Goal: Task Accomplishment & Management: Use online tool/utility

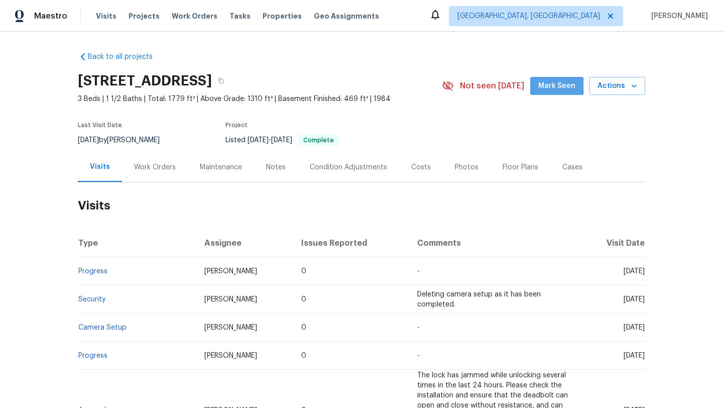
click at [550, 85] on span "Mark Seen" at bounding box center [556, 86] width 37 height 13
click at [202, 167] on div "Maintenance" at bounding box center [221, 167] width 42 height 10
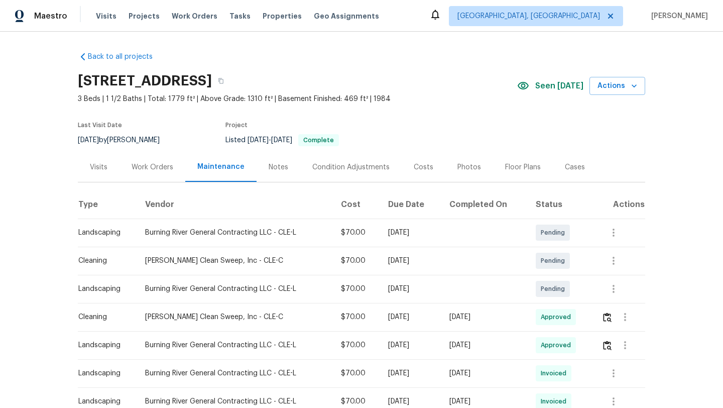
click at [98, 166] on div "Visits" at bounding box center [99, 167] width 18 height 10
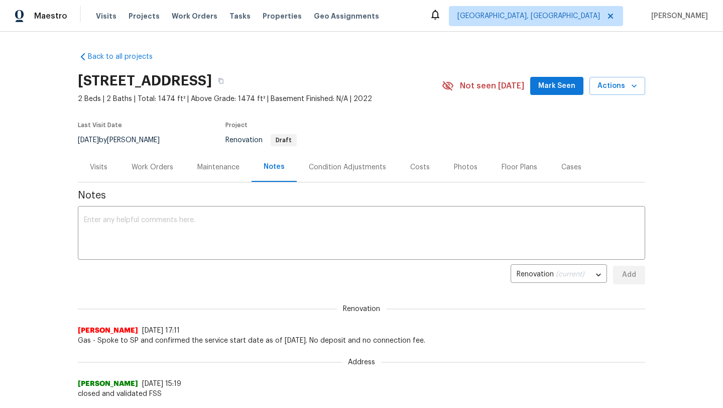
click at [551, 92] on button "Mark Seen" at bounding box center [556, 86] width 53 height 19
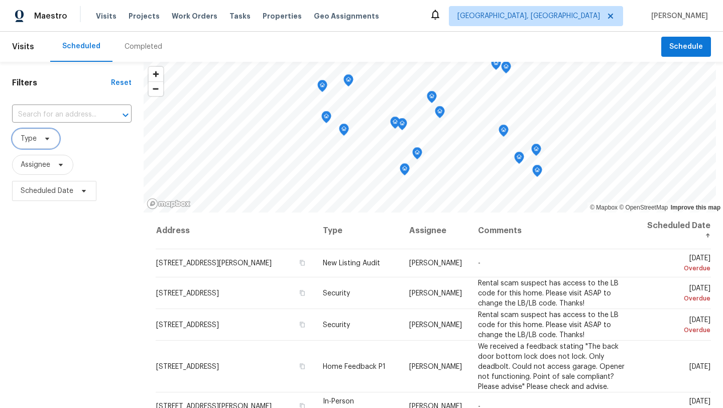
click at [38, 140] on span "Type" at bounding box center [36, 139] width 48 height 20
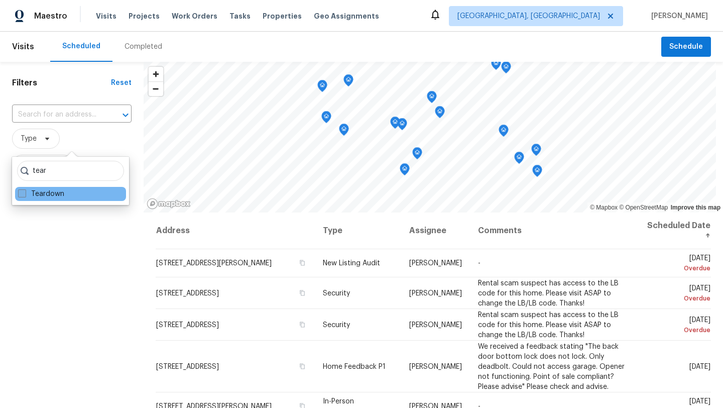
type input "tear"
click at [20, 192] on span at bounding box center [22, 193] width 8 height 8
click at [20, 192] on input "Teardown" at bounding box center [21, 192] width 7 height 7
checkbox input "true"
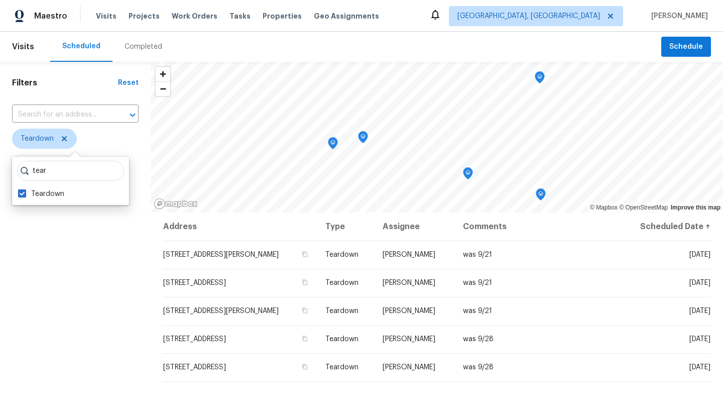
click at [77, 325] on div "Filters Reset ​ Teardown Assignee Scheduled Date" at bounding box center [75, 300] width 151 height 477
click at [62, 136] on icon at bounding box center [64, 139] width 8 height 8
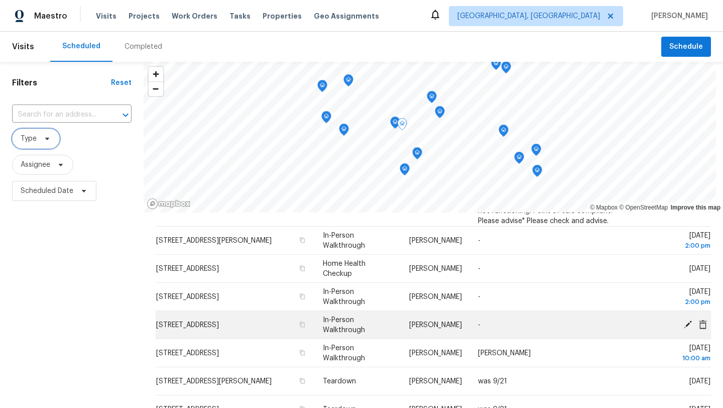
scroll to position [165, 0]
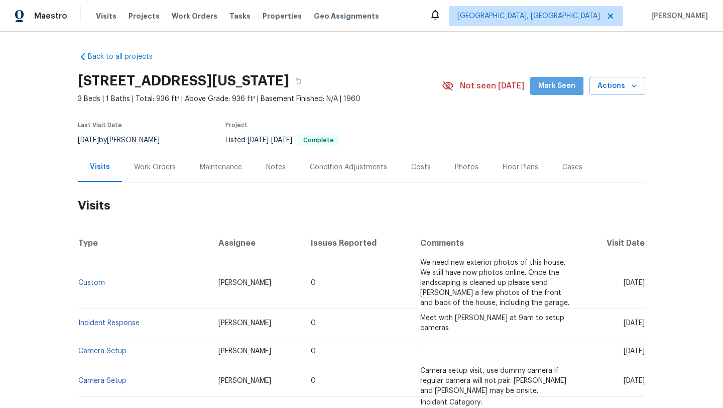
click at [547, 86] on span "Mark Seen" at bounding box center [556, 86] width 37 height 13
click at [208, 164] on div "Maintenance" at bounding box center [221, 167] width 42 height 10
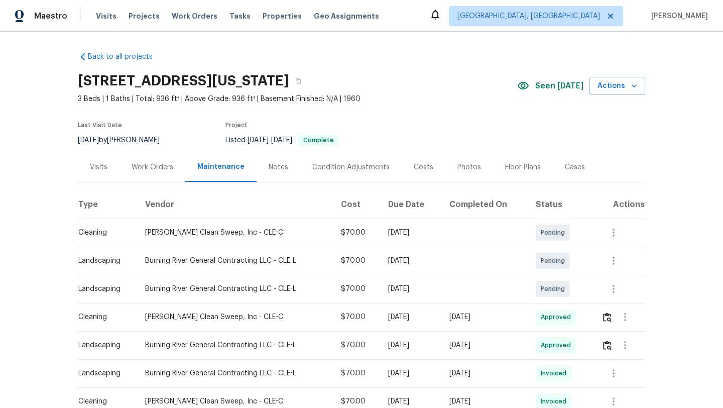
click at [99, 165] on div "Visits" at bounding box center [99, 167] width 18 height 10
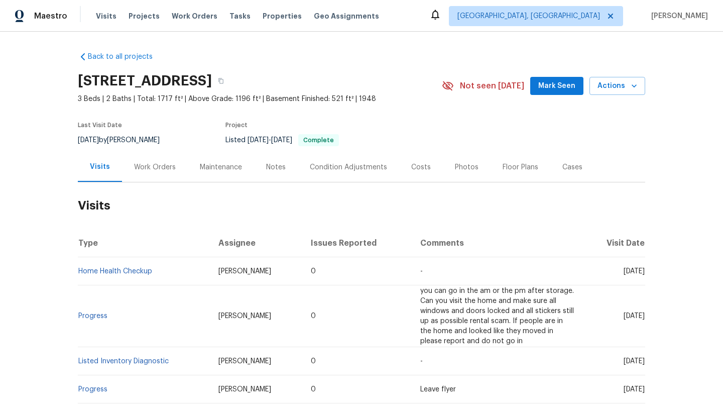
click at [561, 83] on span "Mark Seen" at bounding box center [556, 86] width 37 height 13
click at [214, 168] on div "Maintenance" at bounding box center [221, 167] width 42 height 10
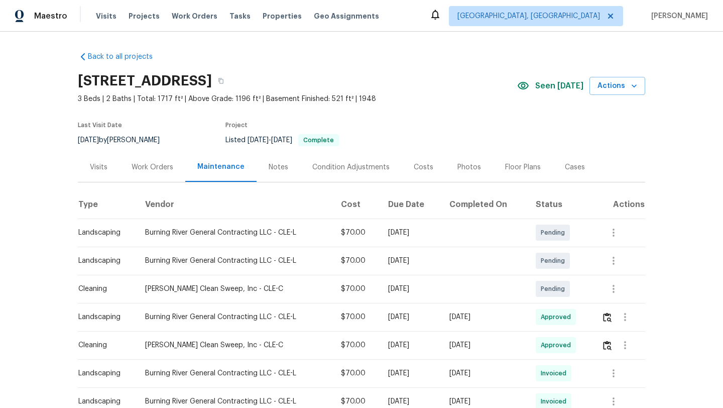
click at [100, 165] on div "Visits" at bounding box center [99, 167] width 18 height 10
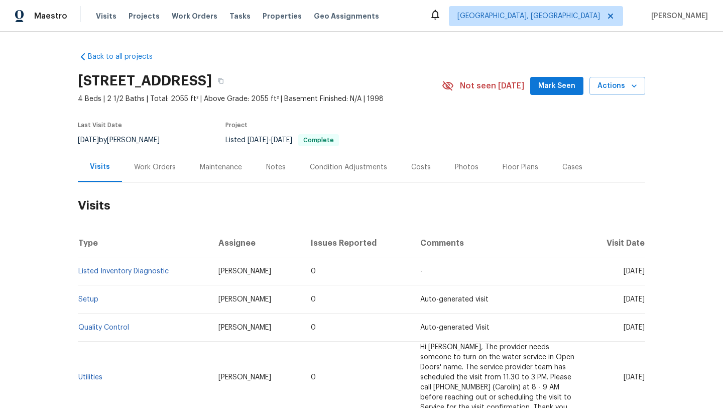
click at [548, 82] on span "Mark Seen" at bounding box center [556, 86] width 37 height 13
click at [210, 169] on div "Maintenance" at bounding box center [221, 167] width 42 height 10
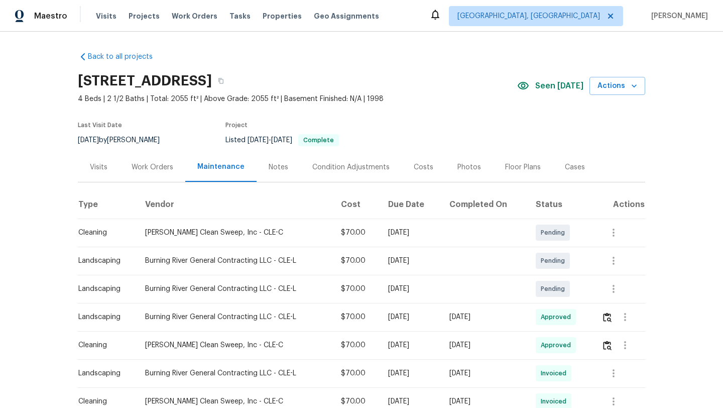
click at [102, 166] on div "Visits" at bounding box center [99, 167] width 18 height 10
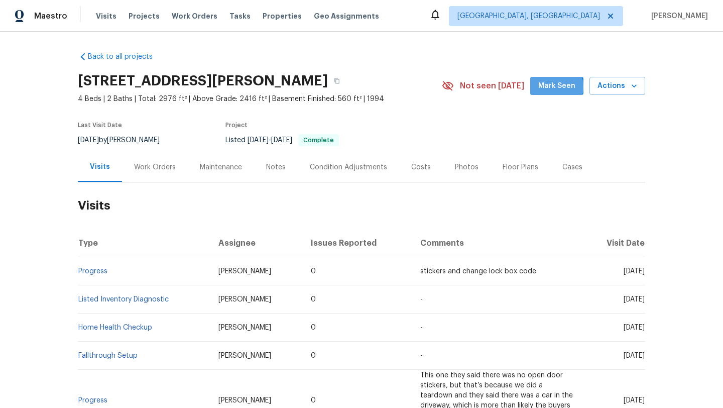
click at [555, 87] on span "Mark Seen" at bounding box center [556, 86] width 37 height 13
click at [222, 168] on div "Maintenance" at bounding box center [221, 167] width 42 height 10
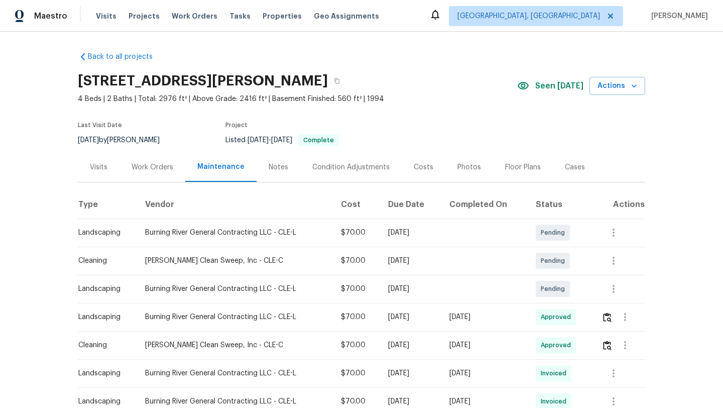
click at [101, 168] on div "Visits" at bounding box center [99, 167] width 18 height 10
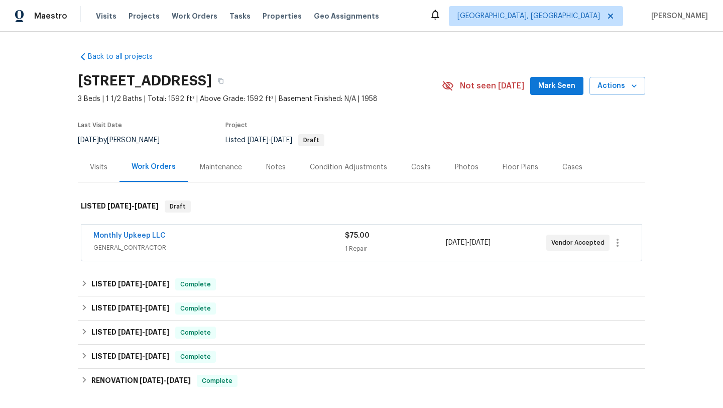
click at [228, 166] on div "Maintenance" at bounding box center [221, 167] width 42 height 10
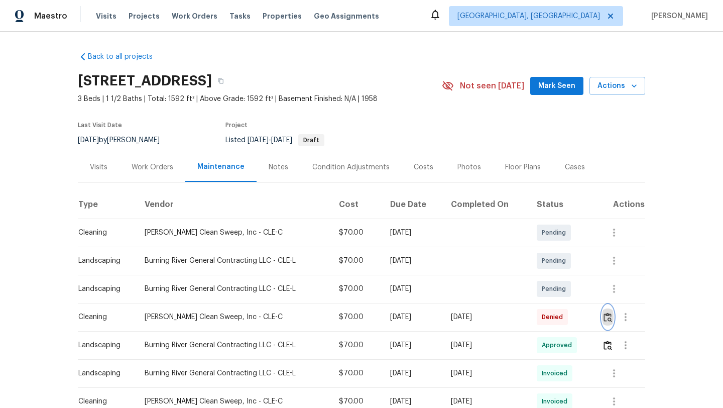
click at [612, 320] on img "button" at bounding box center [608, 317] width 9 height 10
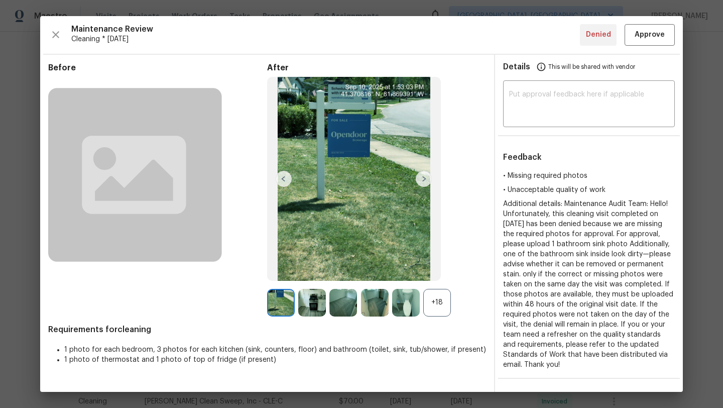
click at [425, 182] on img at bounding box center [424, 179] width 16 height 16
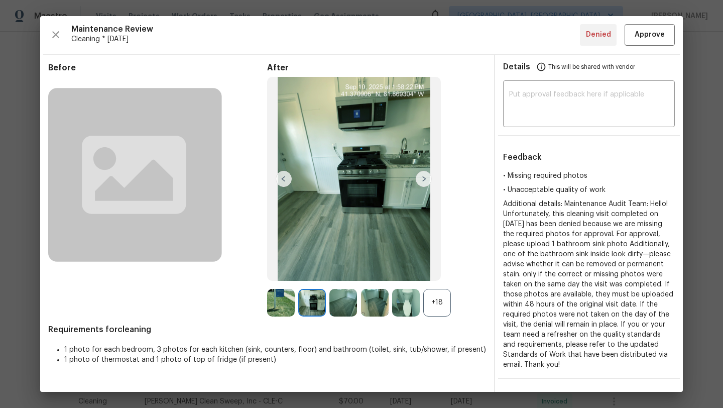
click at [425, 183] on img at bounding box center [424, 179] width 16 height 16
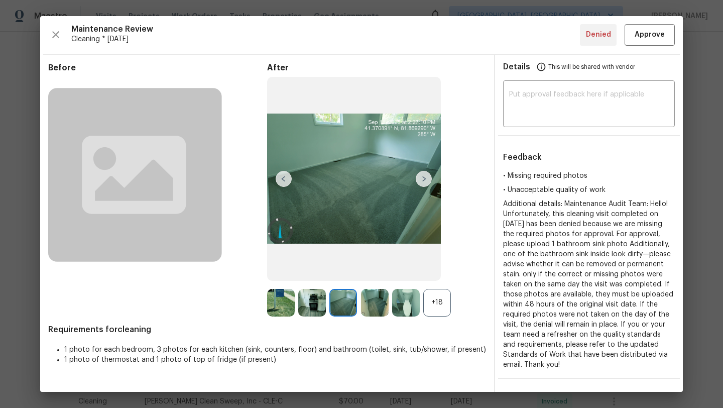
click at [425, 183] on img at bounding box center [424, 179] width 16 height 16
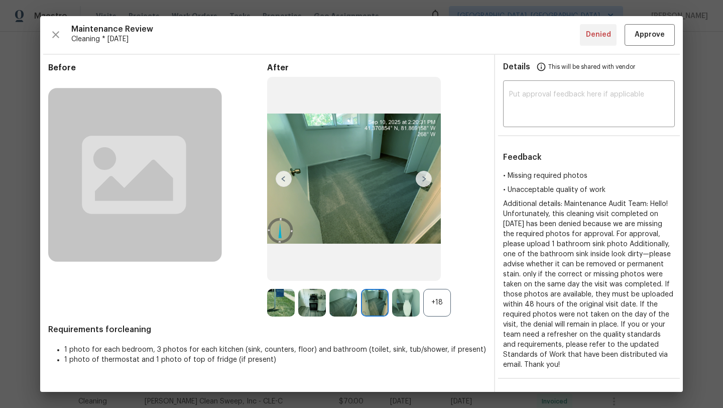
click at [425, 183] on img at bounding box center [424, 179] width 16 height 16
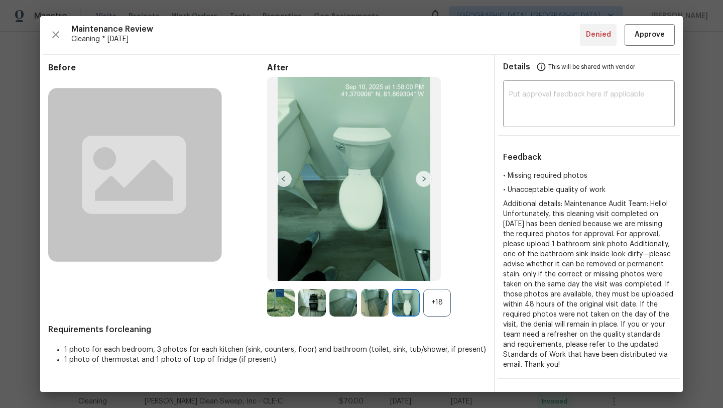
click at [425, 183] on img at bounding box center [424, 179] width 16 height 16
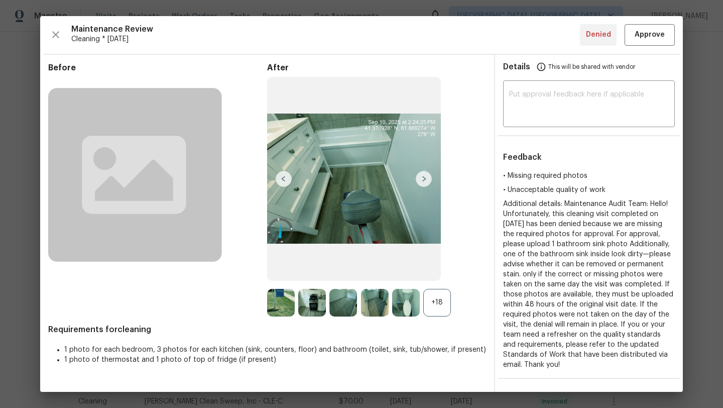
click at [425, 183] on img at bounding box center [424, 179] width 16 height 16
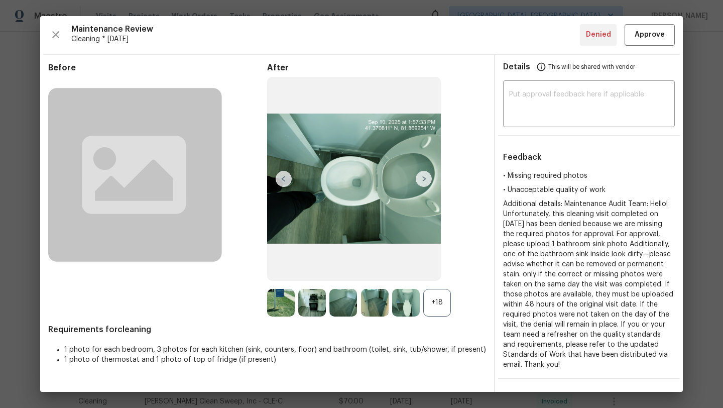
click at [425, 183] on img at bounding box center [424, 179] width 16 height 16
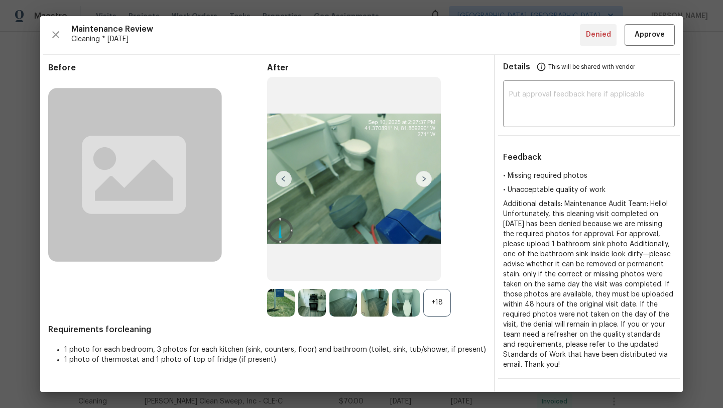
click at [425, 183] on img at bounding box center [424, 179] width 16 height 16
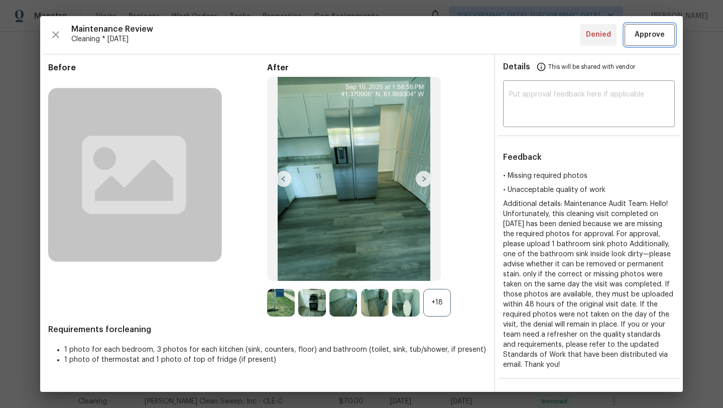
click at [650, 36] on span "Approve" at bounding box center [650, 35] width 30 height 13
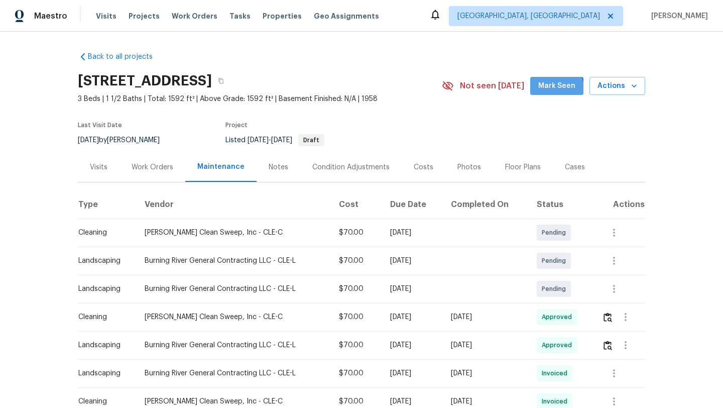
click at [543, 90] on span "Mark Seen" at bounding box center [556, 86] width 37 height 13
click at [97, 161] on div "Visits" at bounding box center [99, 167] width 42 height 30
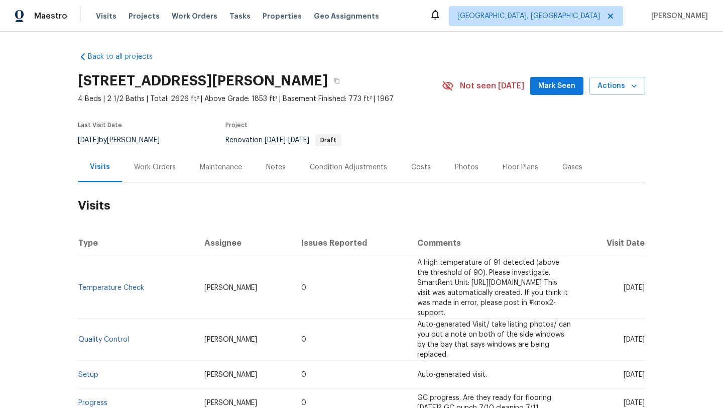
click at [219, 165] on div "Maintenance" at bounding box center [221, 167] width 42 height 10
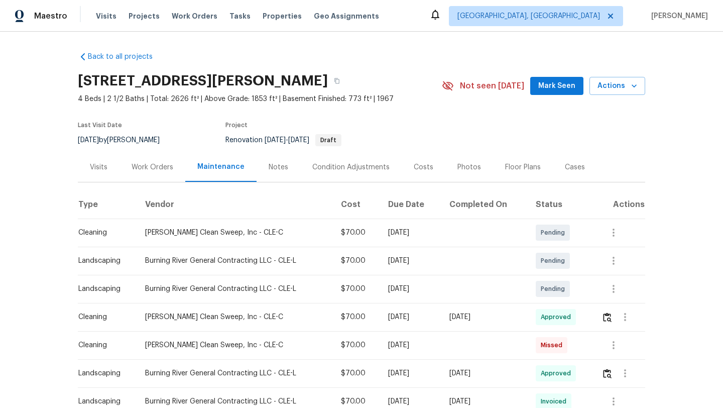
click at [549, 89] on span "Mark Seen" at bounding box center [556, 86] width 37 height 13
click at [104, 165] on div "Visits" at bounding box center [99, 167] width 18 height 10
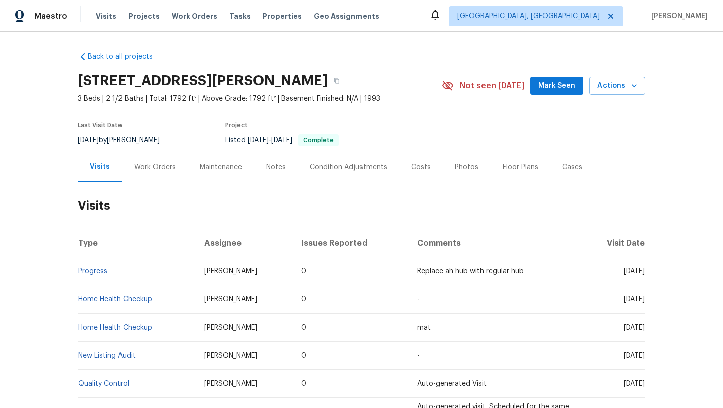
click at [554, 87] on span "Mark Seen" at bounding box center [556, 86] width 37 height 13
click at [226, 166] on div "Maintenance" at bounding box center [221, 167] width 42 height 10
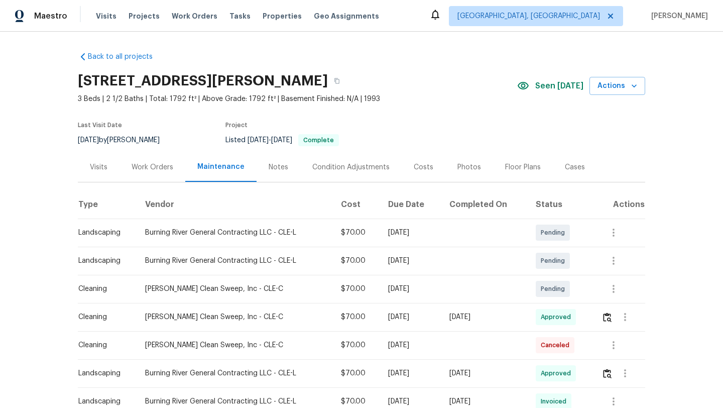
click at [103, 168] on div "Visits" at bounding box center [99, 167] width 18 height 10
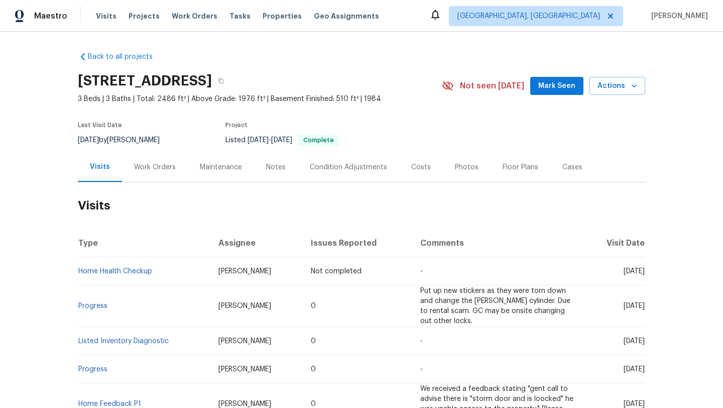
click at [202, 165] on div "Maintenance" at bounding box center [221, 167] width 42 height 10
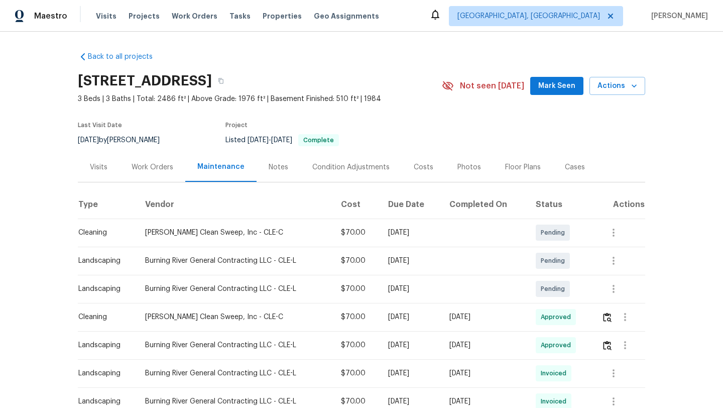
click at [554, 85] on span "Mark Seen" at bounding box center [556, 86] width 37 height 13
click at [100, 169] on div "Visits" at bounding box center [99, 167] width 18 height 10
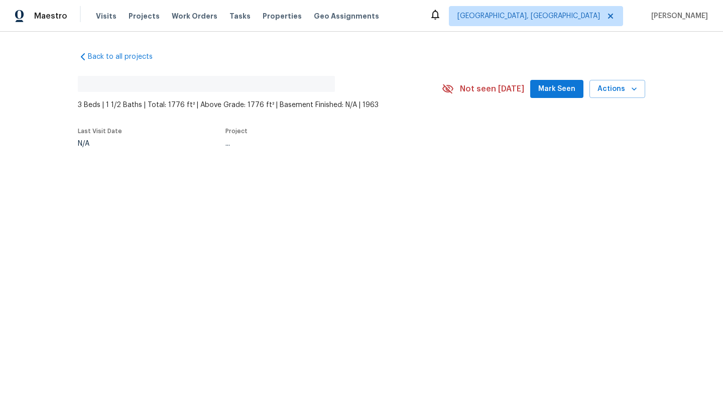
click at [550, 90] on span "Mark Seen" at bounding box center [556, 89] width 37 height 13
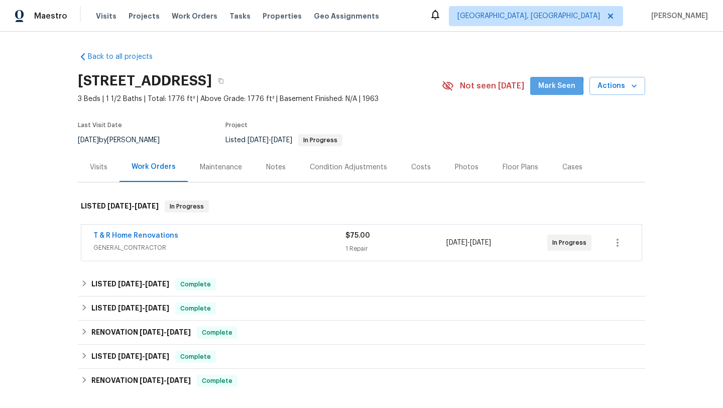
click at [551, 86] on span "Mark Seen" at bounding box center [556, 86] width 37 height 13
click at [210, 171] on div "Maintenance" at bounding box center [221, 167] width 42 height 10
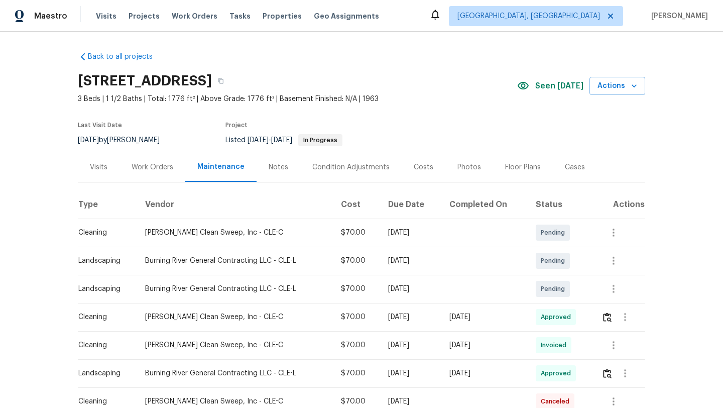
click at [100, 168] on div "Visits" at bounding box center [99, 167] width 18 height 10
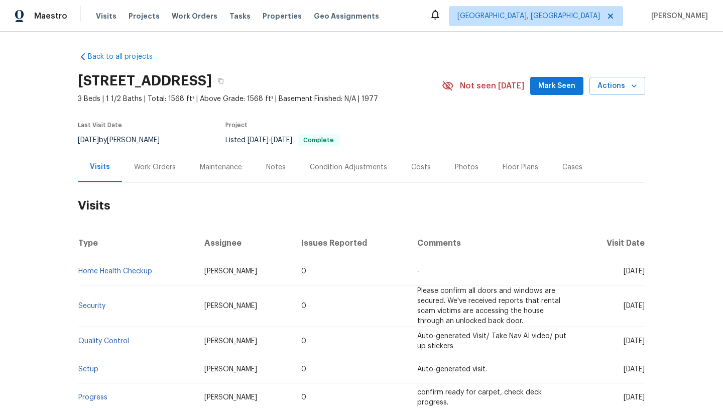
click at [557, 85] on span "Mark Seen" at bounding box center [556, 86] width 37 height 13
click at [223, 166] on div "Maintenance" at bounding box center [221, 167] width 42 height 10
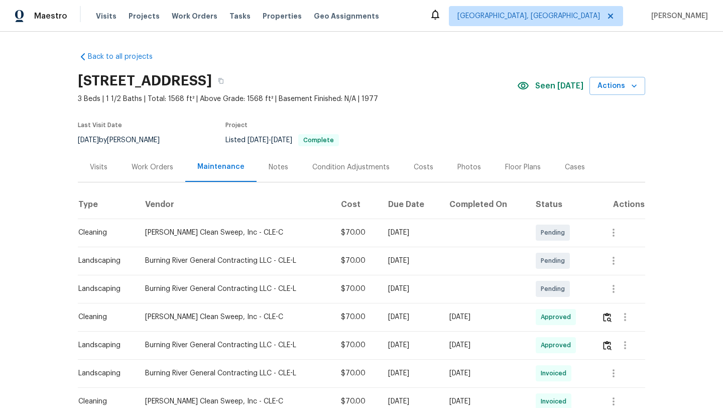
click at [105, 166] on div "Visits" at bounding box center [99, 167] width 18 height 10
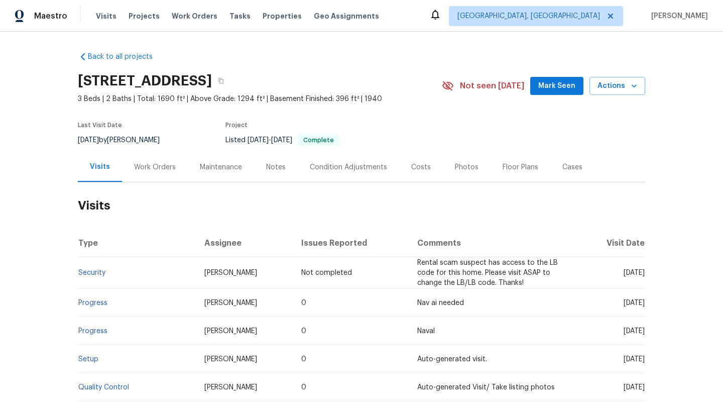
click at [551, 86] on span "Mark Seen" at bounding box center [556, 86] width 37 height 13
click at [215, 166] on div "Maintenance" at bounding box center [221, 167] width 42 height 10
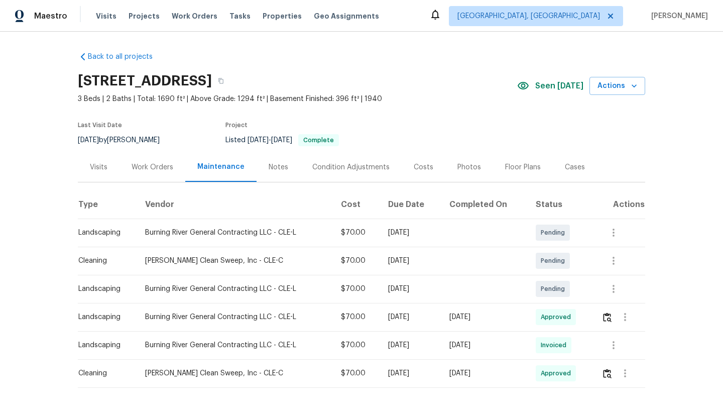
click at [90, 168] on div "Visits" at bounding box center [99, 167] width 18 height 10
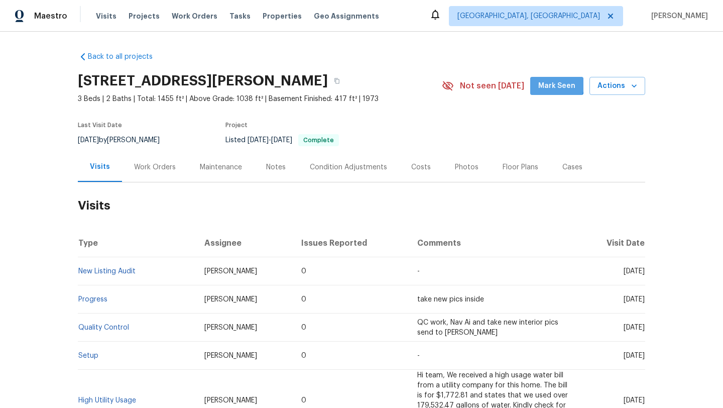
click at [552, 83] on span "Mark Seen" at bounding box center [556, 86] width 37 height 13
click at [213, 169] on div "Maintenance" at bounding box center [221, 167] width 42 height 10
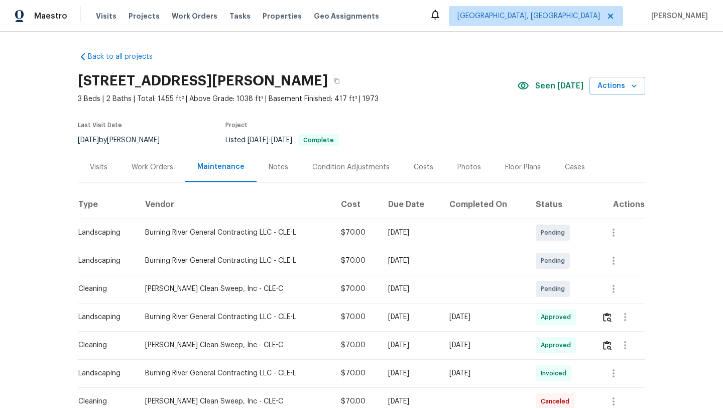
click at [95, 167] on div "Visits" at bounding box center [99, 167] width 18 height 10
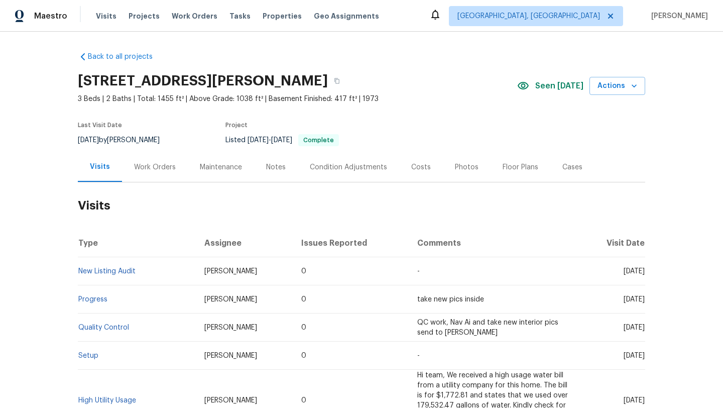
click at [158, 166] on div "Work Orders" at bounding box center [155, 167] width 42 height 10
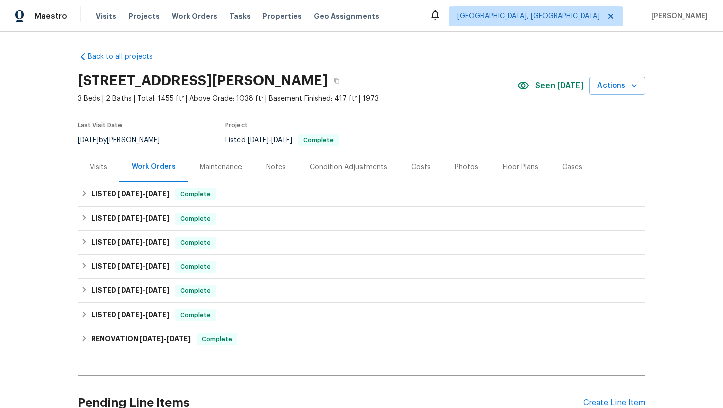
click at [92, 161] on div "Visits" at bounding box center [99, 167] width 42 height 30
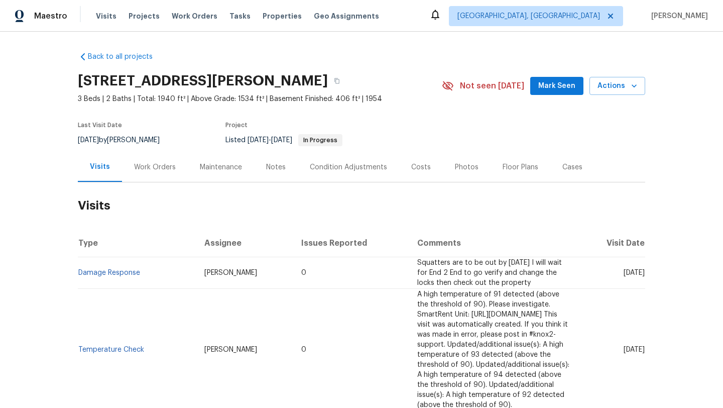
click at [546, 83] on span "Mark Seen" at bounding box center [556, 86] width 37 height 13
click at [209, 172] on div "Maintenance" at bounding box center [221, 167] width 42 height 10
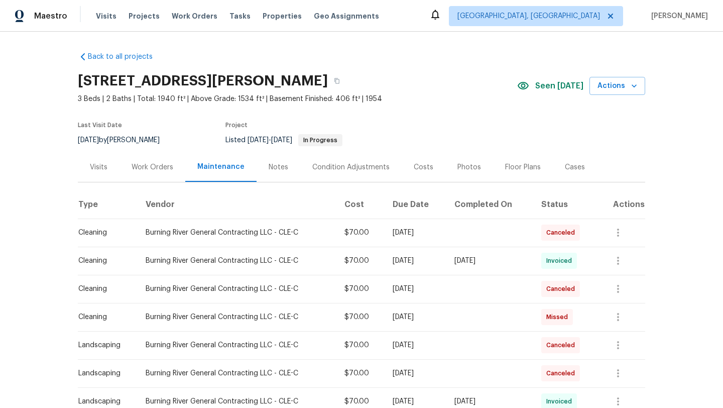
click at [91, 167] on div "Visits" at bounding box center [99, 167] width 18 height 10
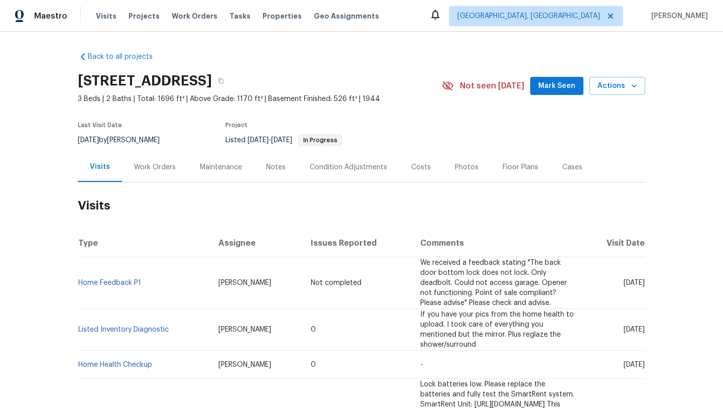
click at [210, 170] on div "Maintenance" at bounding box center [221, 167] width 42 height 10
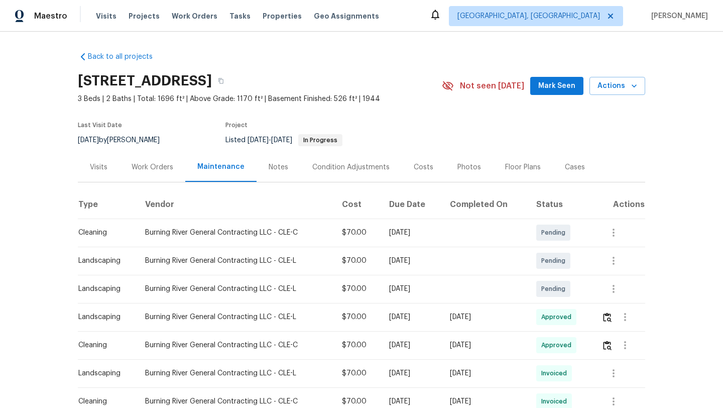
click at [91, 166] on div "Visits" at bounding box center [99, 167] width 18 height 10
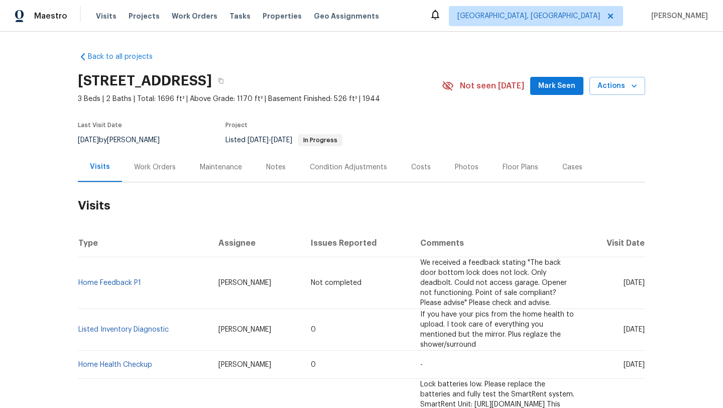
click at [557, 85] on span "Mark Seen" at bounding box center [556, 86] width 37 height 13
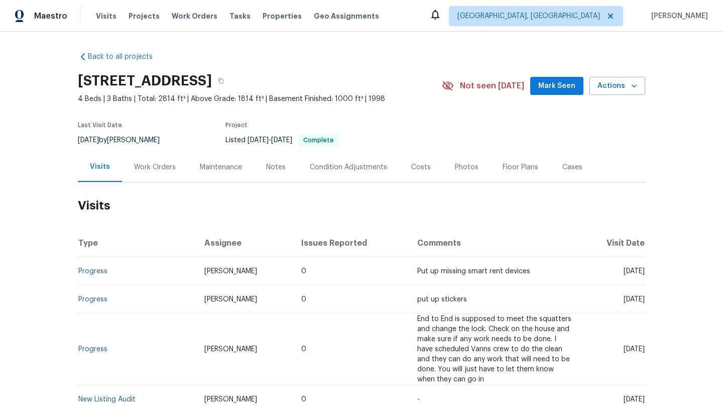
click at [230, 169] on div "Maintenance" at bounding box center [221, 167] width 42 height 10
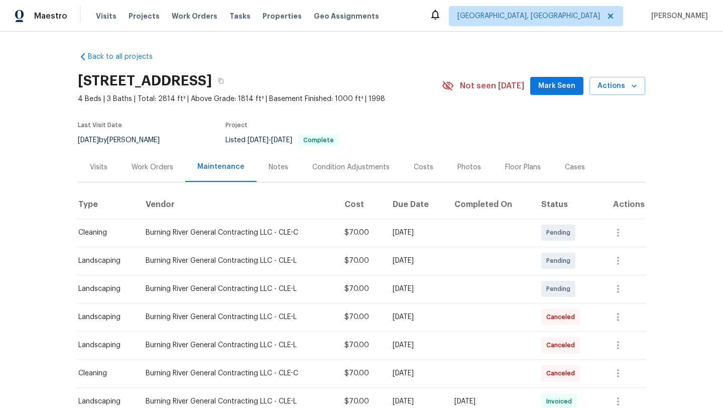
click at [103, 167] on div "Visits" at bounding box center [99, 167] width 18 height 10
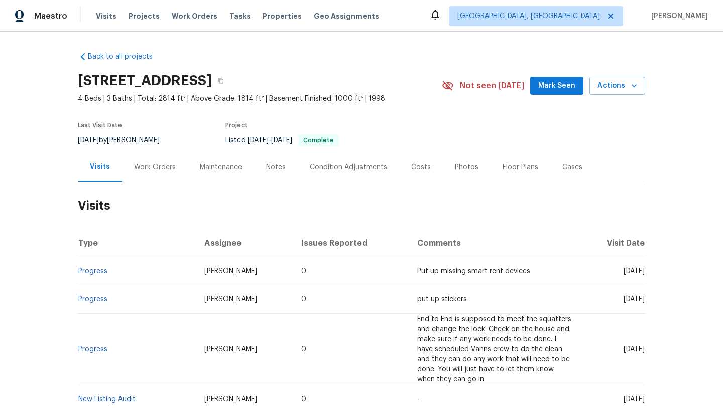
click at [565, 90] on span "Mark Seen" at bounding box center [556, 86] width 37 height 13
click at [208, 165] on div "Maintenance" at bounding box center [221, 167] width 42 height 10
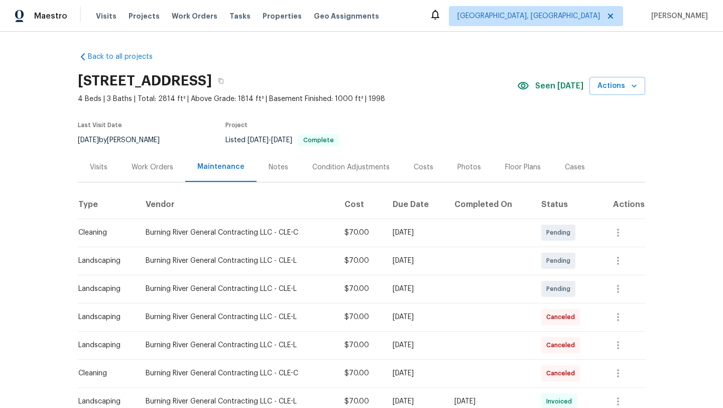
click at [100, 167] on div "Visits" at bounding box center [99, 167] width 18 height 10
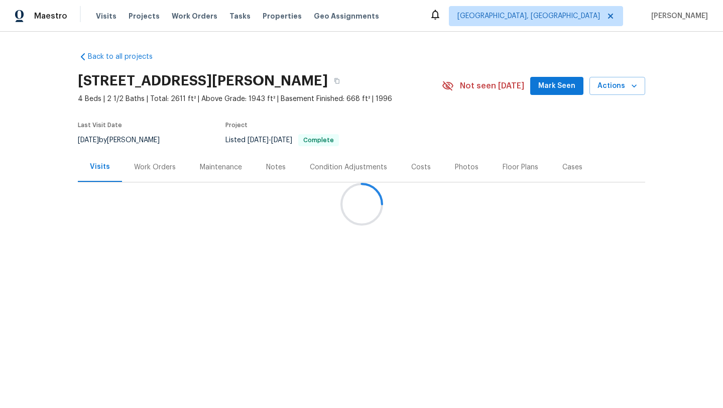
click at [544, 88] on div at bounding box center [361, 204] width 723 height 408
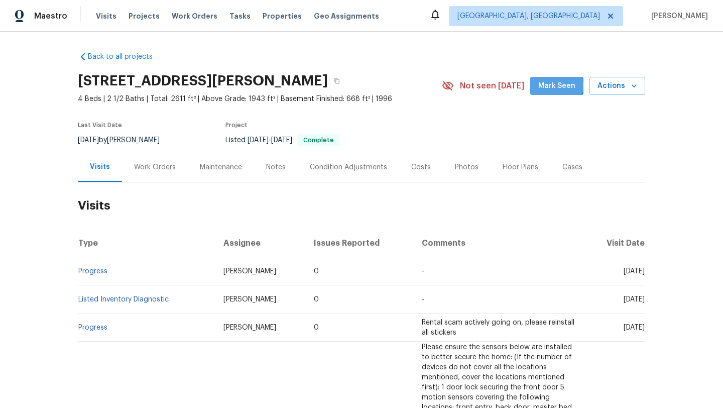
click at [553, 85] on span "Mark Seen" at bounding box center [556, 86] width 37 height 13
click at [220, 168] on div "Maintenance" at bounding box center [221, 167] width 42 height 10
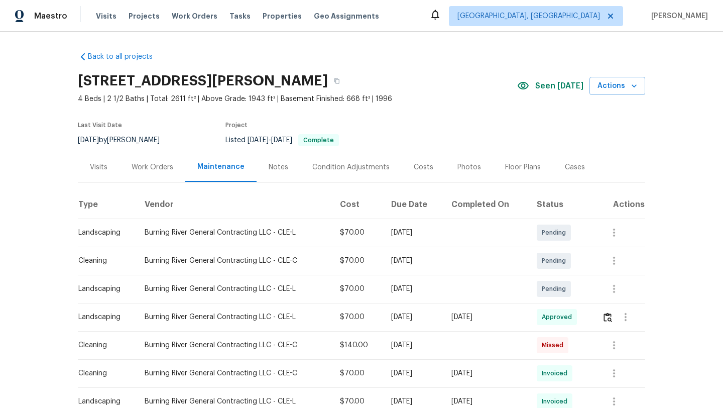
click at [100, 169] on div "Visits" at bounding box center [99, 167] width 18 height 10
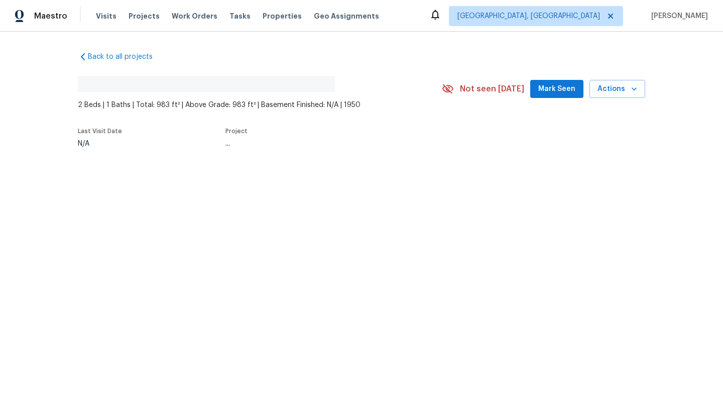
click at [560, 96] on button "Mark Seen" at bounding box center [556, 89] width 53 height 19
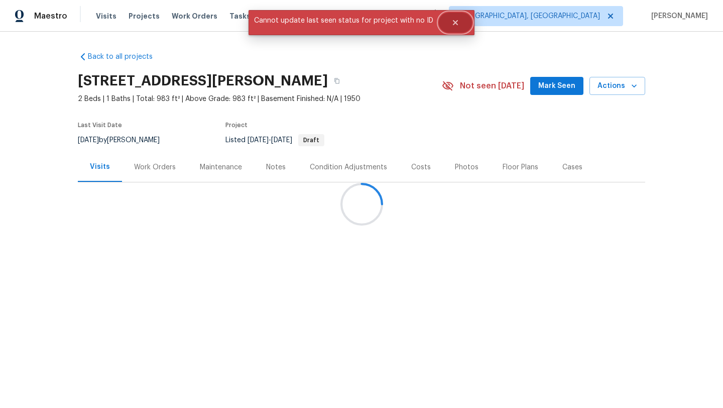
click at [456, 22] on icon "Close" at bounding box center [456, 23] width 8 height 8
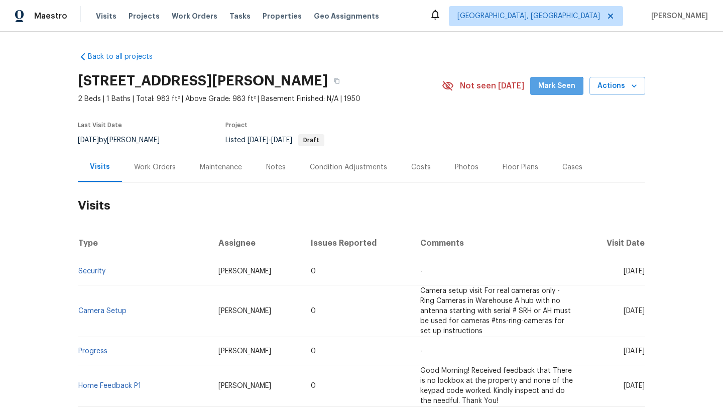
click at [556, 92] on button "Mark Seen" at bounding box center [556, 86] width 53 height 19
click at [209, 170] on div "Maintenance" at bounding box center [221, 167] width 42 height 10
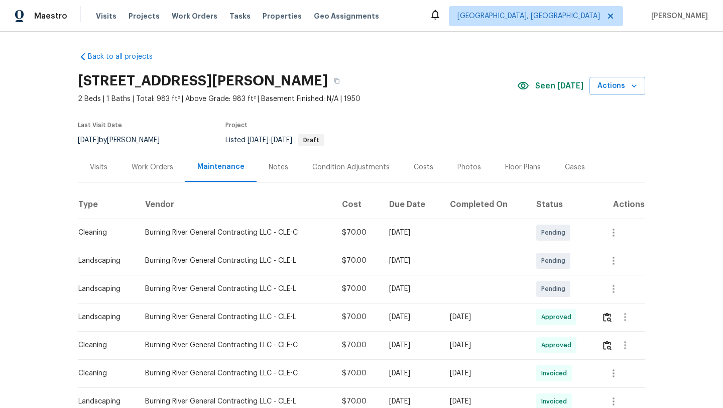
click at [98, 171] on div "Visits" at bounding box center [99, 167] width 18 height 10
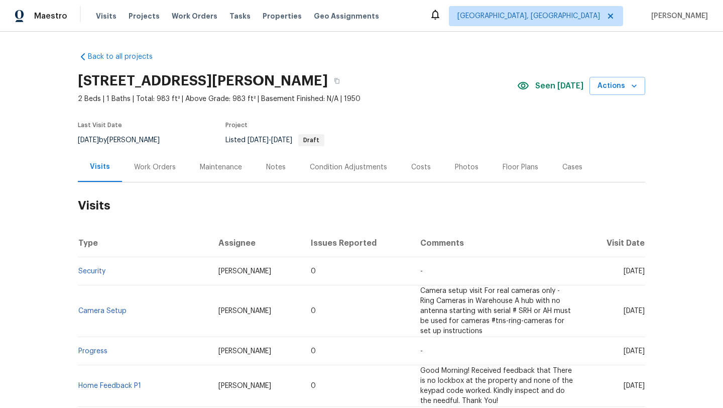
click at [106, 161] on div "Visits" at bounding box center [100, 167] width 44 height 30
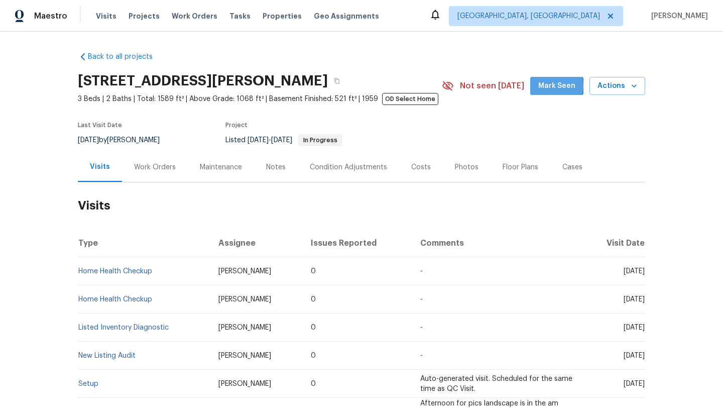
click at [553, 85] on span "Mark Seen" at bounding box center [556, 86] width 37 height 13
click at [219, 171] on div "Maintenance" at bounding box center [221, 167] width 42 height 10
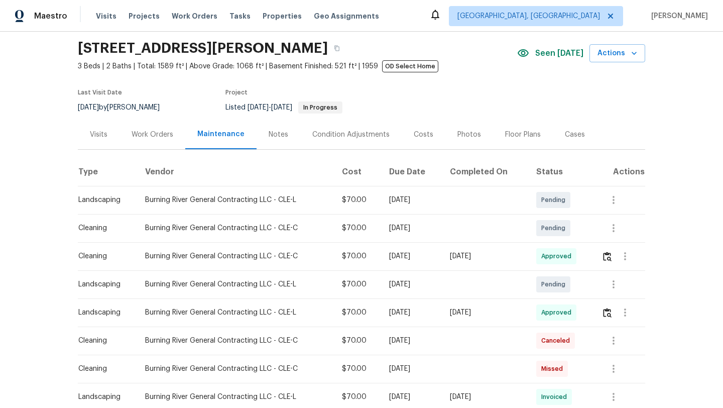
scroll to position [27, 0]
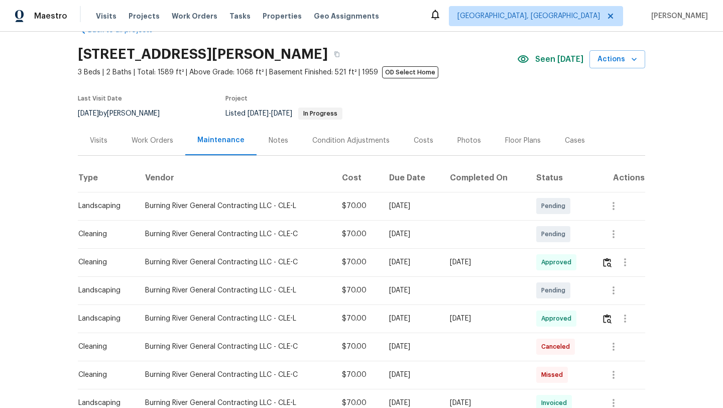
click at [98, 141] on div "Visits" at bounding box center [99, 141] width 18 height 10
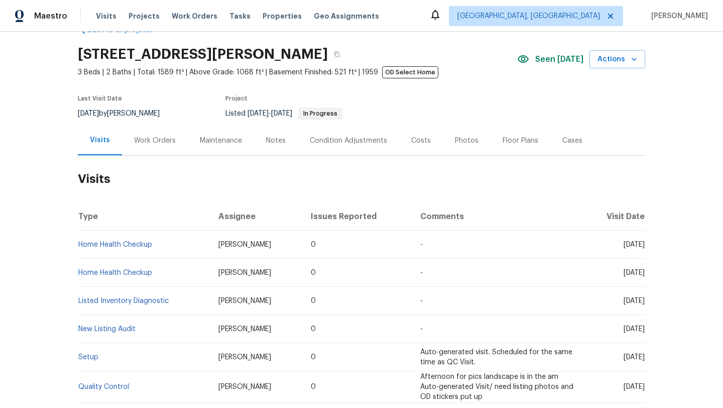
click at [157, 139] on div "Work Orders" at bounding box center [155, 141] width 42 height 10
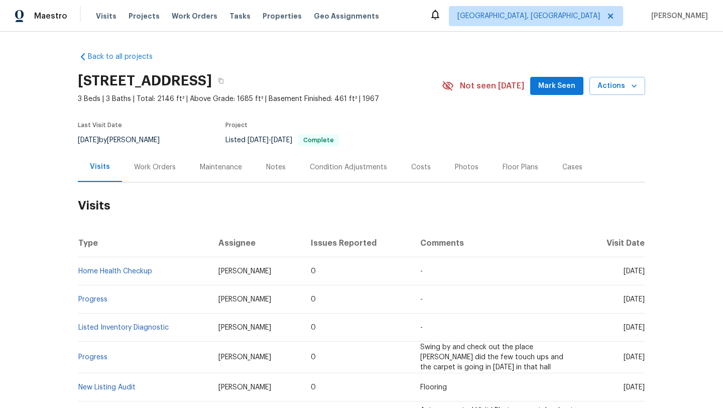
click at [566, 87] on span "Mark Seen" at bounding box center [556, 86] width 37 height 13
click at [229, 169] on div "Maintenance" at bounding box center [221, 167] width 42 height 10
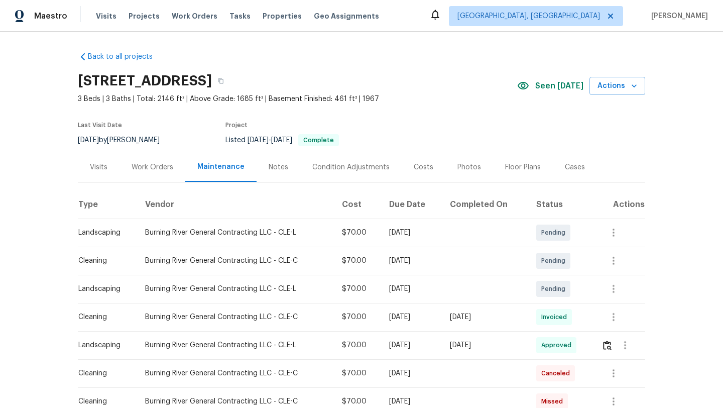
click at [91, 168] on div "Visits" at bounding box center [99, 167] width 18 height 10
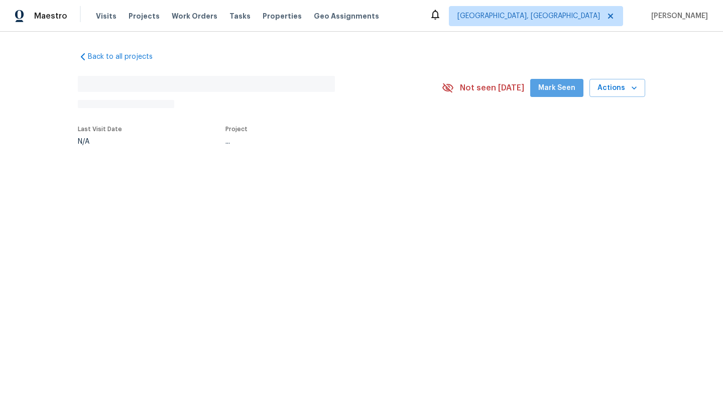
click at [563, 93] on span "Mark Seen" at bounding box center [556, 88] width 37 height 13
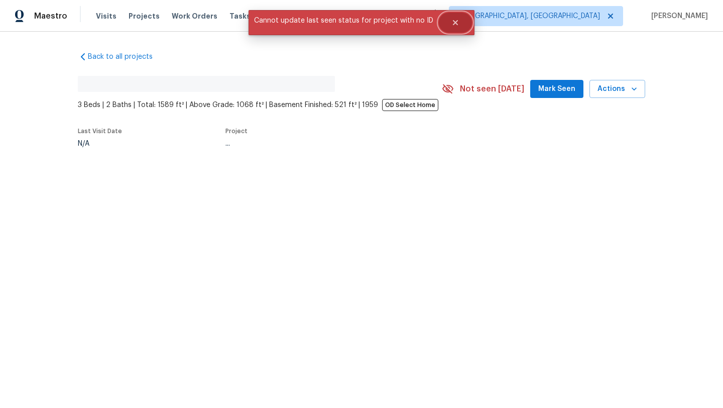
click at [453, 25] on icon "Close" at bounding box center [456, 23] width 8 height 8
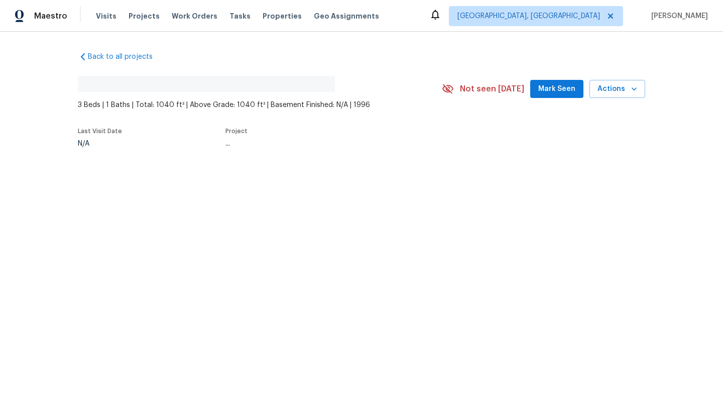
click at [574, 86] on span "Mark Seen" at bounding box center [556, 89] width 37 height 13
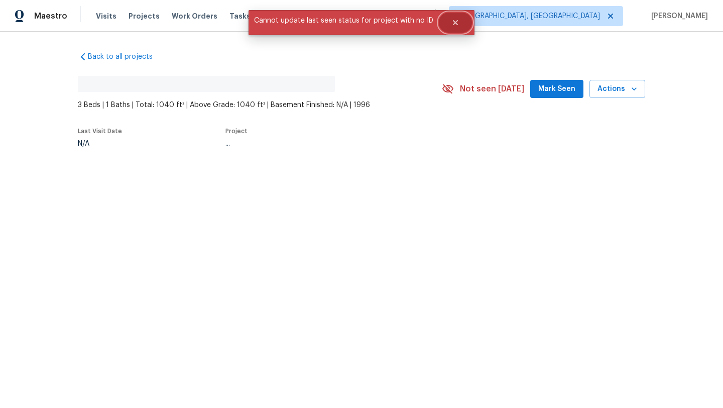
click at [458, 24] on button "Close" at bounding box center [455, 23] width 33 height 20
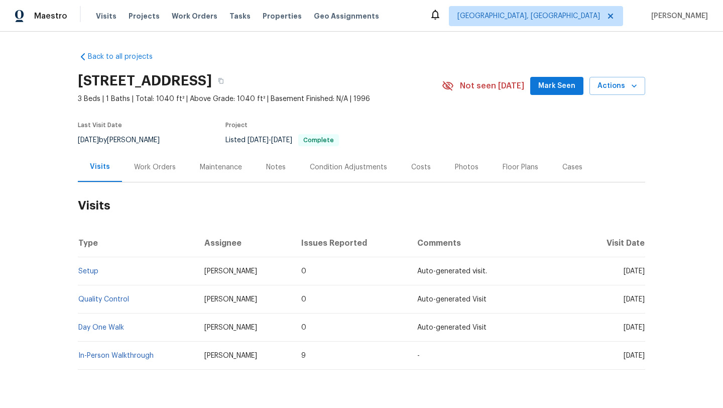
click at [213, 170] on div "Maintenance" at bounding box center [221, 167] width 42 height 10
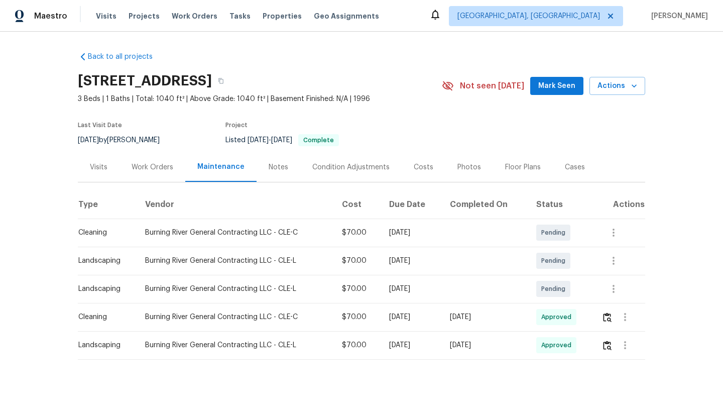
click at [98, 164] on div "Visits" at bounding box center [99, 167] width 18 height 10
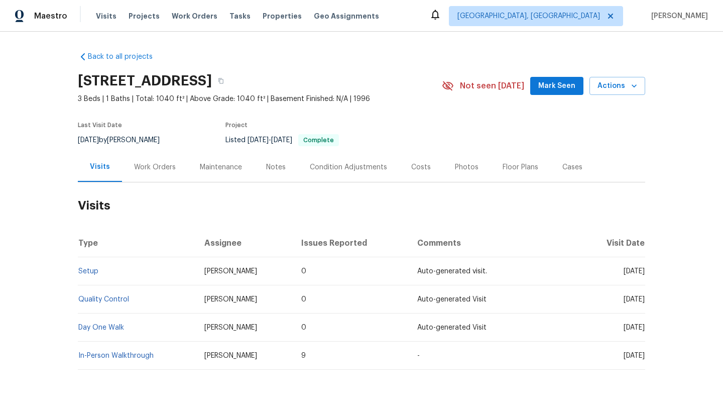
click at [548, 86] on span "Mark Seen" at bounding box center [556, 86] width 37 height 13
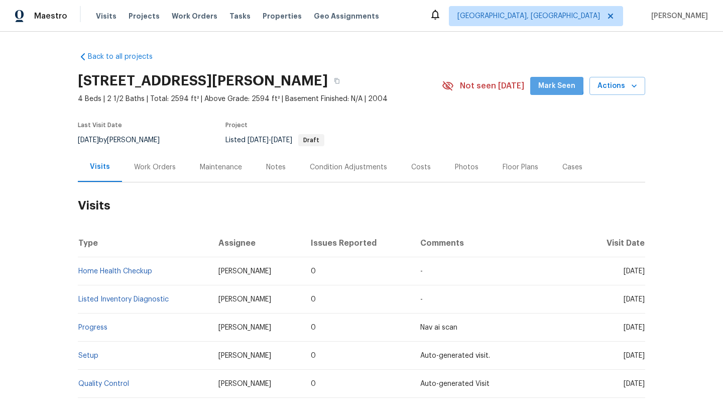
click at [554, 85] on span "Mark Seen" at bounding box center [556, 86] width 37 height 13
click at [208, 171] on div "Maintenance" at bounding box center [221, 167] width 42 height 10
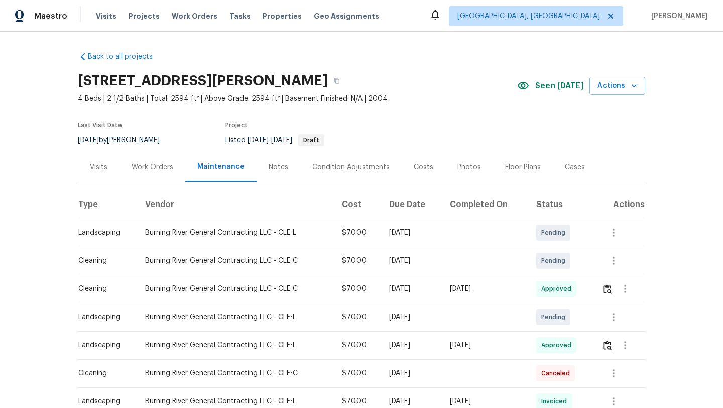
click at [161, 168] on div "Work Orders" at bounding box center [153, 167] width 42 height 10
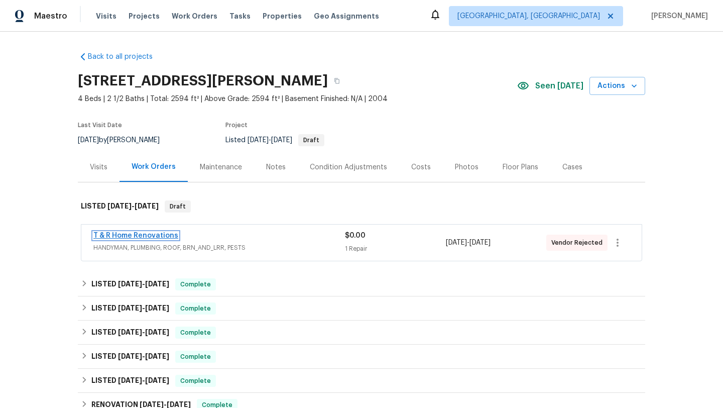
click at [111, 236] on link "T & R Home Renovations" at bounding box center [135, 235] width 85 height 7
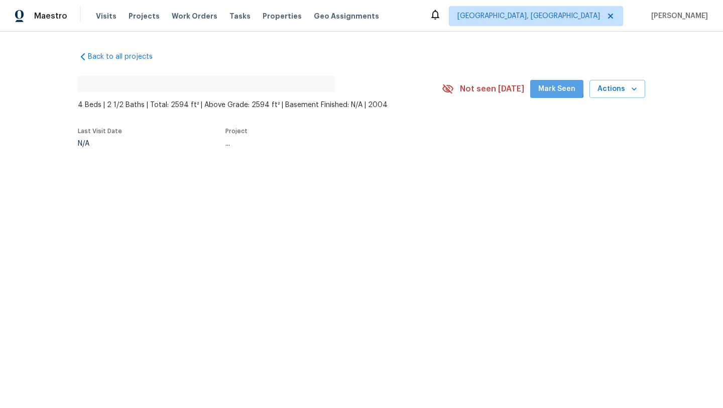
click at [552, 87] on span "Mark Seen" at bounding box center [556, 89] width 37 height 13
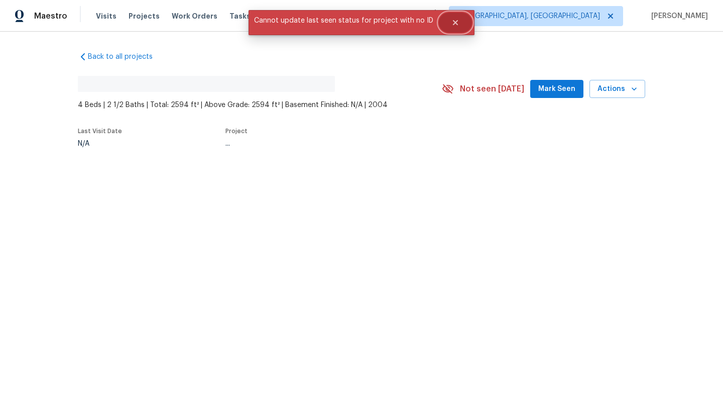
click at [452, 23] on icon "Close" at bounding box center [456, 23] width 8 height 8
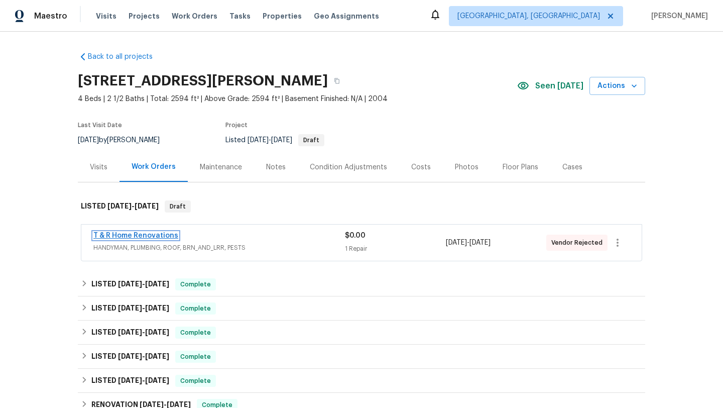
click at [147, 236] on link "T & R Home Renovations" at bounding box center [135, 235] width 85 height 7
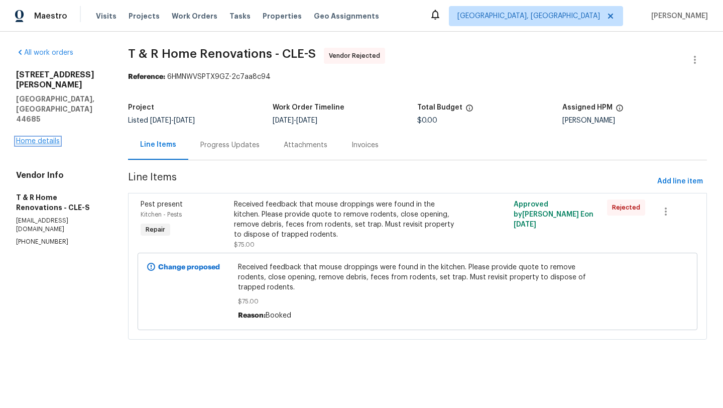
click at [36, 138] on link "Home details" at bounding box center [38, 141] width 44 height 7
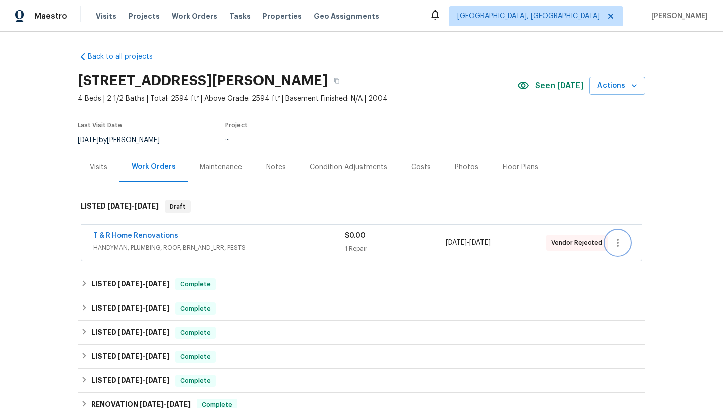
click at [622, 246] on icon "button" at bounding box center [618, 243] width 12 height 12
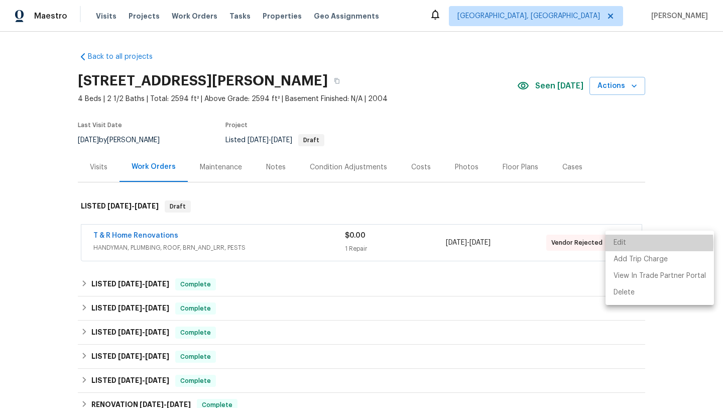
click at [619, 244] on li "Edit" at bounding box center [660, 243] width 109 height 17
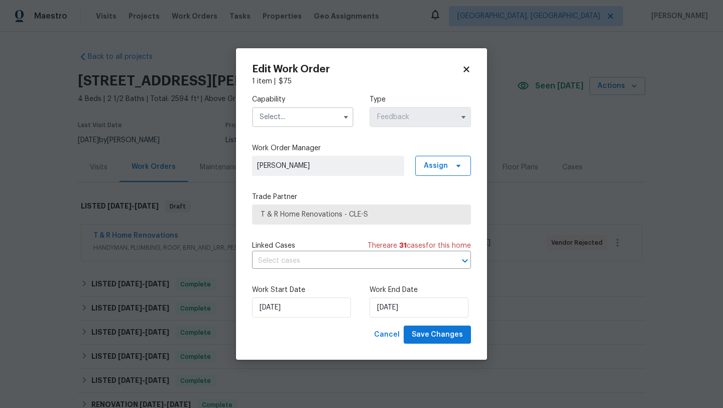
click at [323, 123] on input "text" at bounding box center [302, 117] width 101 height 20
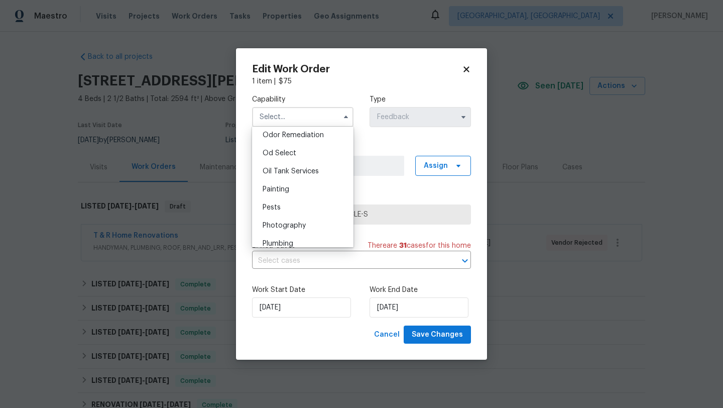
scroll to position [796, 0]
click at [265, 204] on span "Pests" at bounding box center [272, 204] width 18 height 7
type input "Pests"
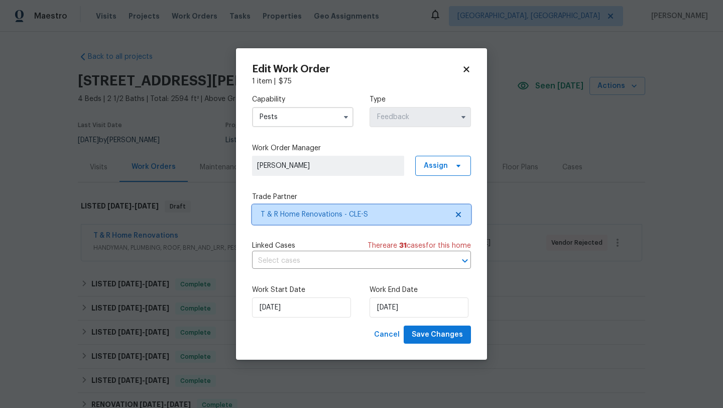
click at [283, 215] on span "T & R Home Renovations - CLE-S" at bounding box center [354, 214] width 187 height 10
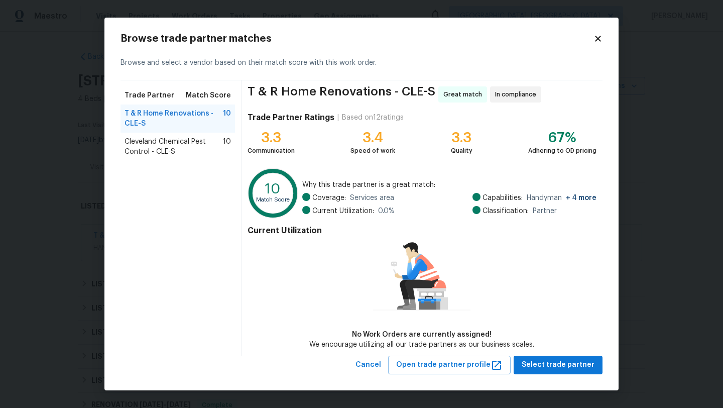
click at [178, 148] on span "Cleveland Chemical Pest Control - CLE-S" at bounding box center [174, 147] width 98 height 20
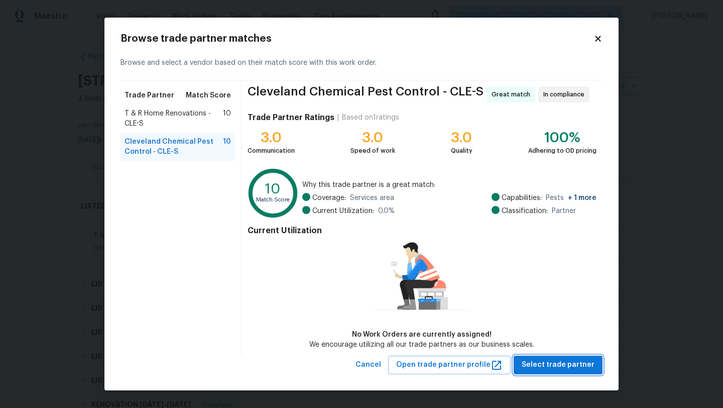
click at [561, 362] on span "Select trade partner" at bounding box center [558, 365] width 73 height 13
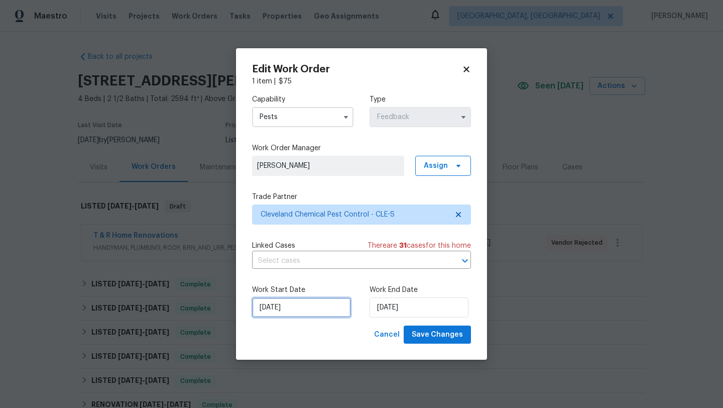
click at [310, 302] on input "[DATE]" at bounding box center [301, 307] width 99 height 20
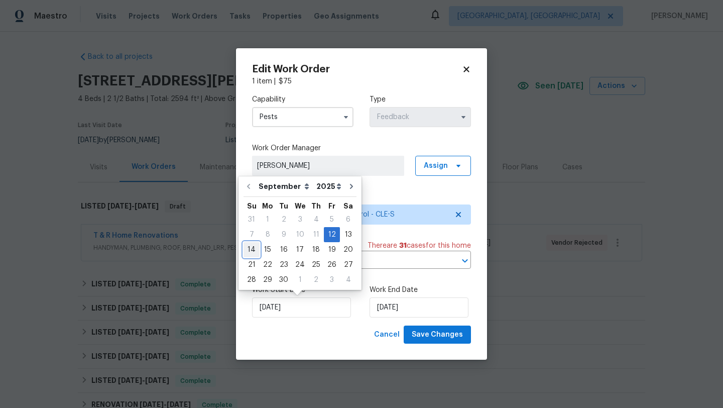
click at [254, 250] on div "14" at bounding box center [252, 250] width 16 height 14
type input "[DATE]"
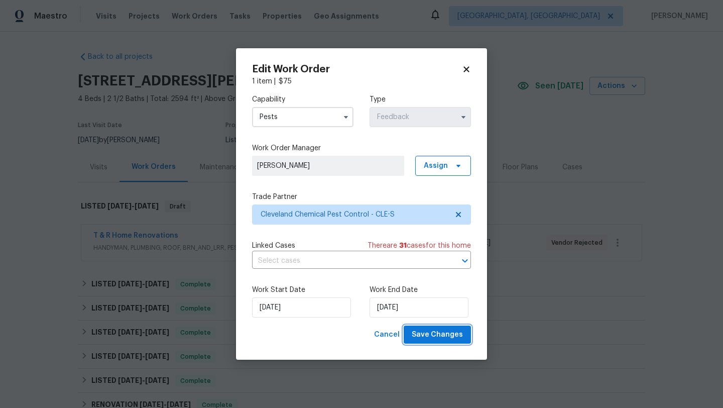
click at [435, 337] on span "Save Changes" at bounding box center [437, 335] width 51 height 13
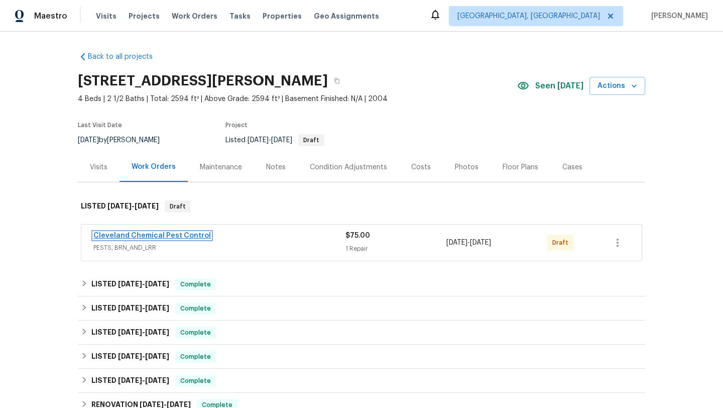
click at [148, 238] on link "Cleveland Chemical Pest Control" at bounding box center [152, 235] width 118 height 7
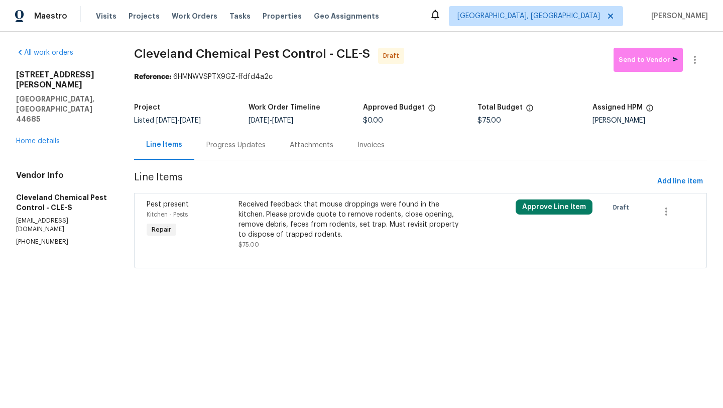
click at [319, 227] on div "Received feedback that mouse droppings were found in the kitchen. Please provid…" at bounding box center [351, 219] width 225 height 40
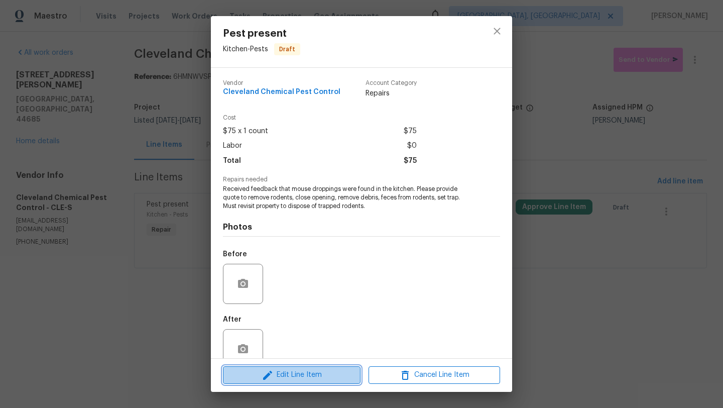
click at [284, 373] on span "Edit Line Item" at bounding box center [292, 375] width 132 height 13
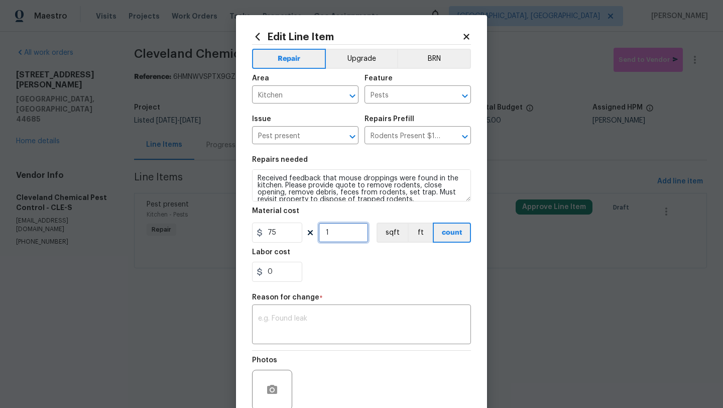
click at [339, 235] on input "1" at bounding box center [343, 233] width 50 height 20
type input "2"
click at [313, 339] on div "x ​" at bounding box center [361, 325] width 219 height 37
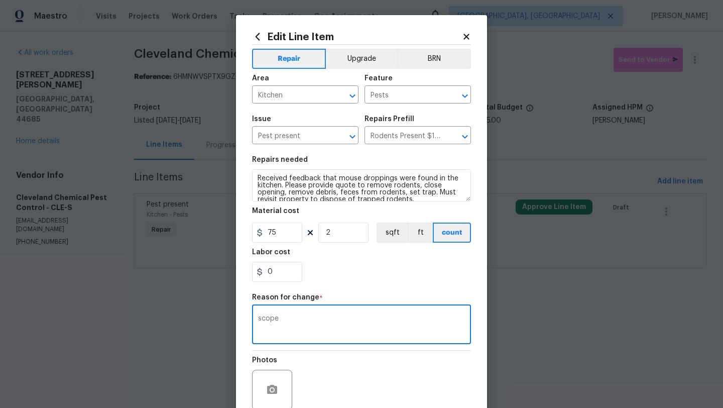
scroll to position [87, 0]
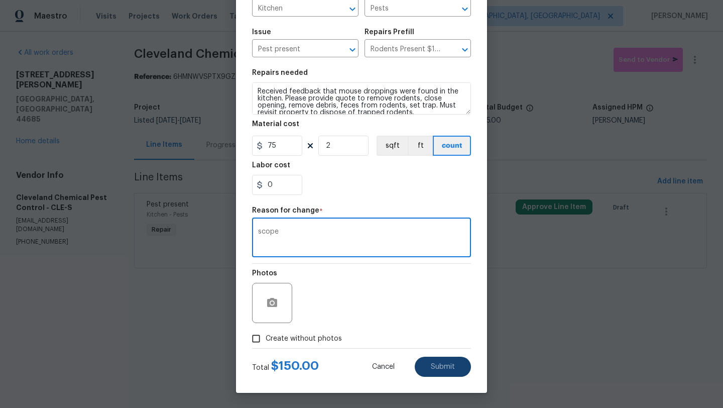
type textarea "scope"
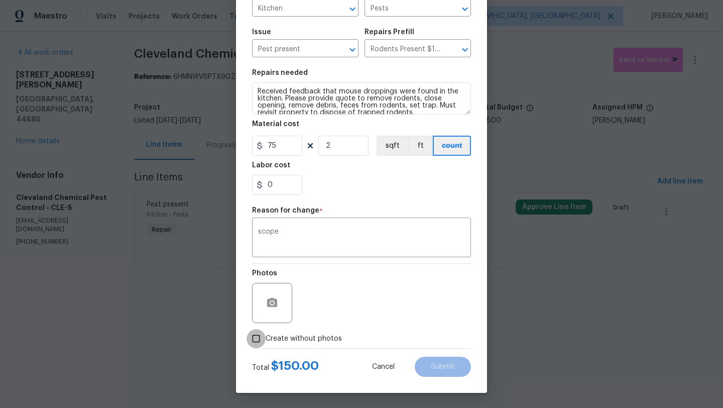
click at [258, 340] on input "Create without photos" at bounding box center [256, 338] width 19 height 19
checkbox input "true"
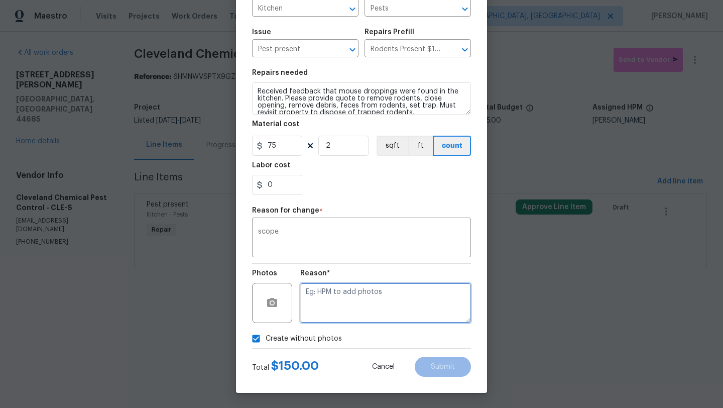
click at [376, 300] on textarea at bounding box center [385, 303] width 171 height 40
type textarea "desk"
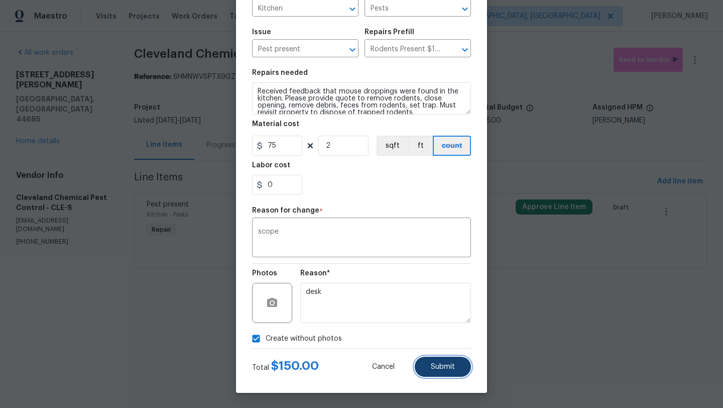
click at [441, 357] on button "Submit" at bounding box center [443, 367] width 56 height 20
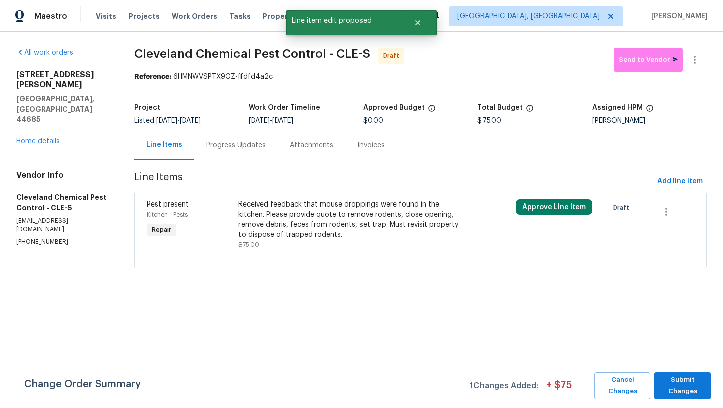
scroll to position [0, 0]
click at [690, 387] on span "Submit Changes" at bounding box center [683, 385] width 47 height 23
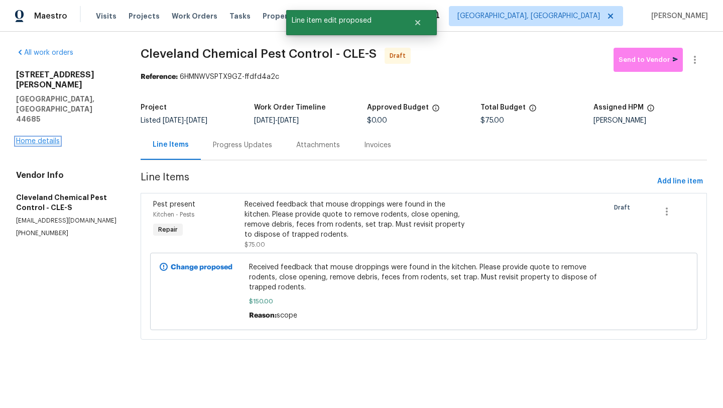
click at [47, 138] on link "Home details" at bounding box center [38, 141] width 44 height 7
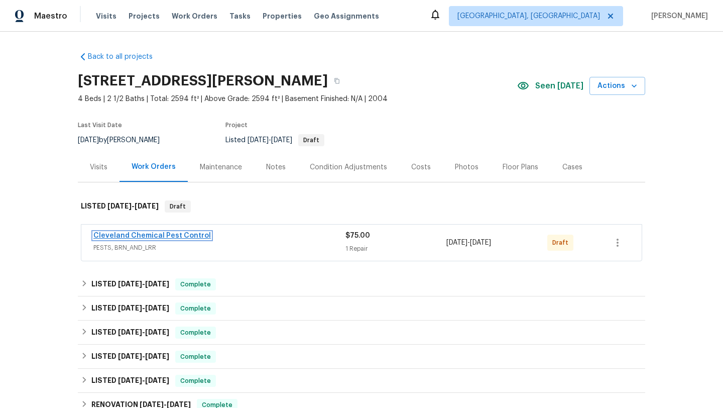
click at [199, 236] on link "Cleveland Chemical Pest Control" at bounding box center [152, 235] width 118 height 7
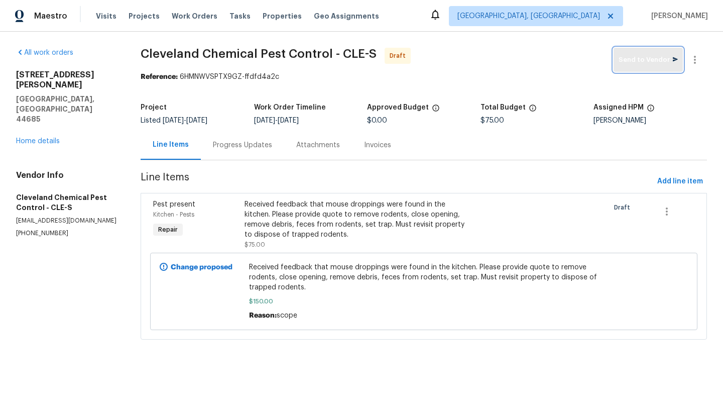
click at [633, 65] on button "Send to Vendor" at bounding box center [648, 60] width 69 height 24
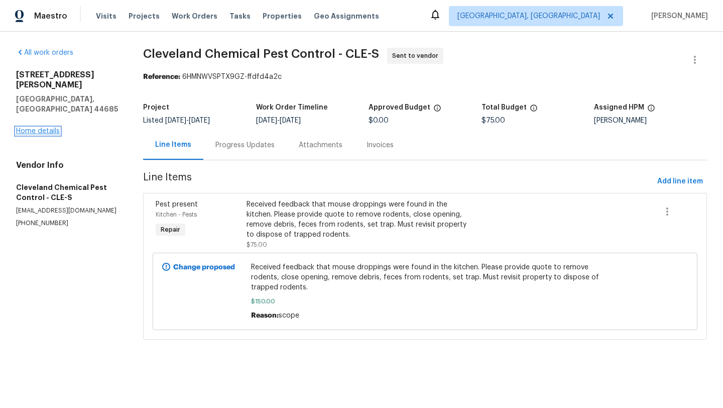
click at [25, 128] on link "Home details" at bounding box center [38, 131] width 44 height 7
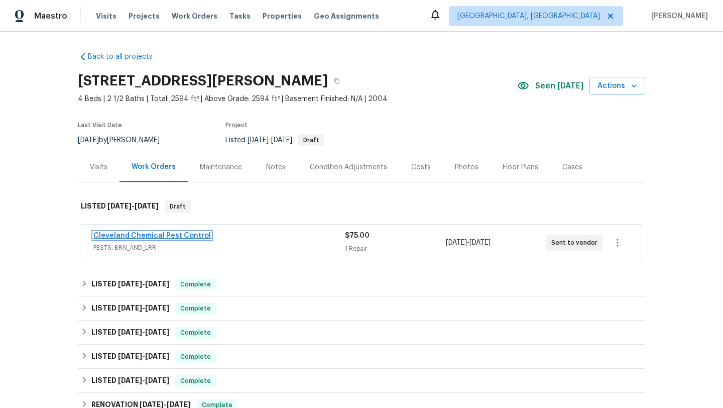
click at [194, 234] on link "Cleveland Chemical Pest Control" at bounding box center [152, 235] width 118 height 7
click at [192, 235] on link "Cleveland Chemical Pest Control" at bounding box center [152, 235] width 118 height 7
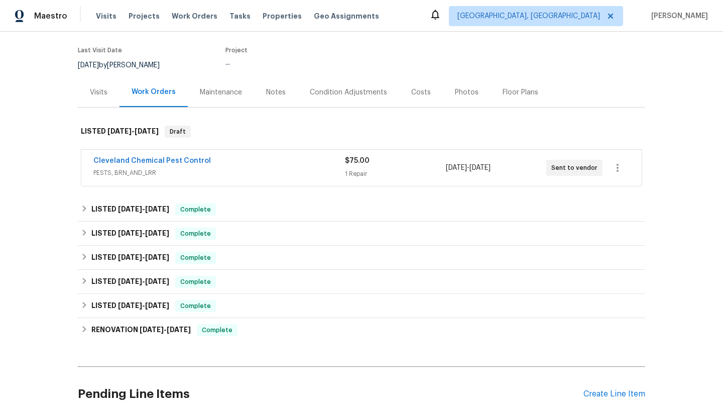
scroll to position [163, 0]
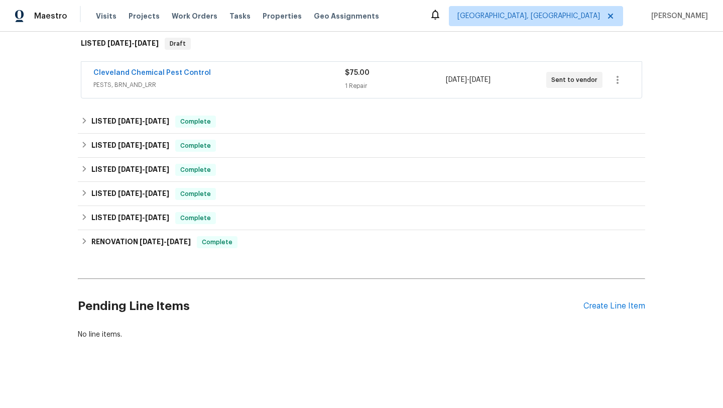
click at [125, 66] on div "Cleveland Chemical Pest Control PESTS, BRN_AND_LRR $75.00 1 Repair [DATE] - [DA…" at bounding box center [361, 80] width 561 height 36
click at [125, 80] on span "PESTS, BRN_AND_LRR" at bounding box center [219, 85] width 252 height 10
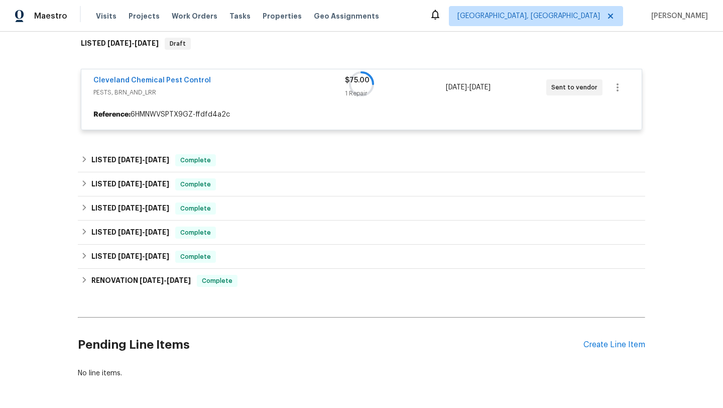
click at [128, 79] on div at bounding box center [362, 84] width 568 height 113
